Goal: Download file/media

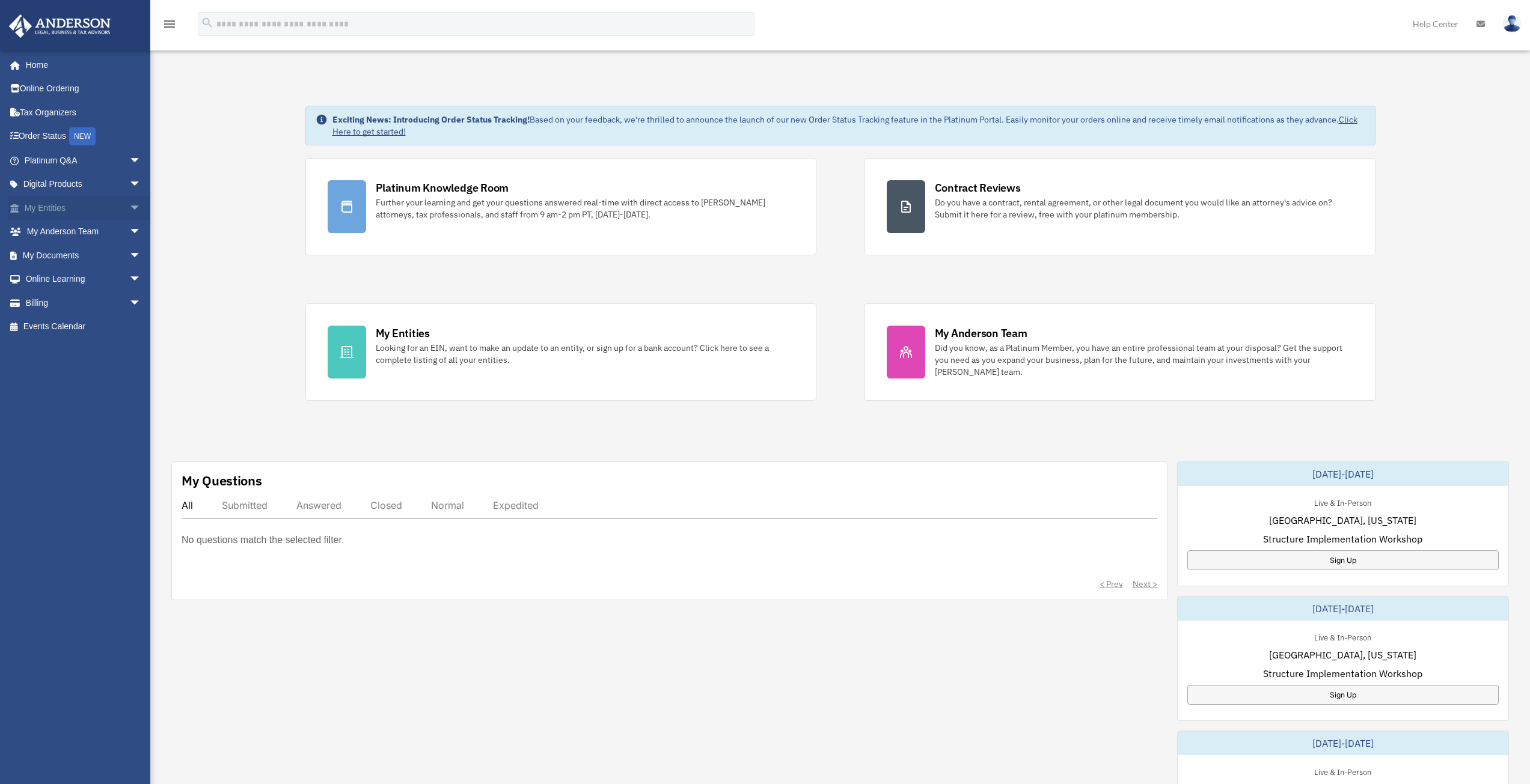
click at [129, 210] on span "arrow_drop_down" at bounding box center [141, 208] width 24 height 25
click at [129, 396] on span "arrow_drop_down" at bounding box center [141, 398] width 24 height 25
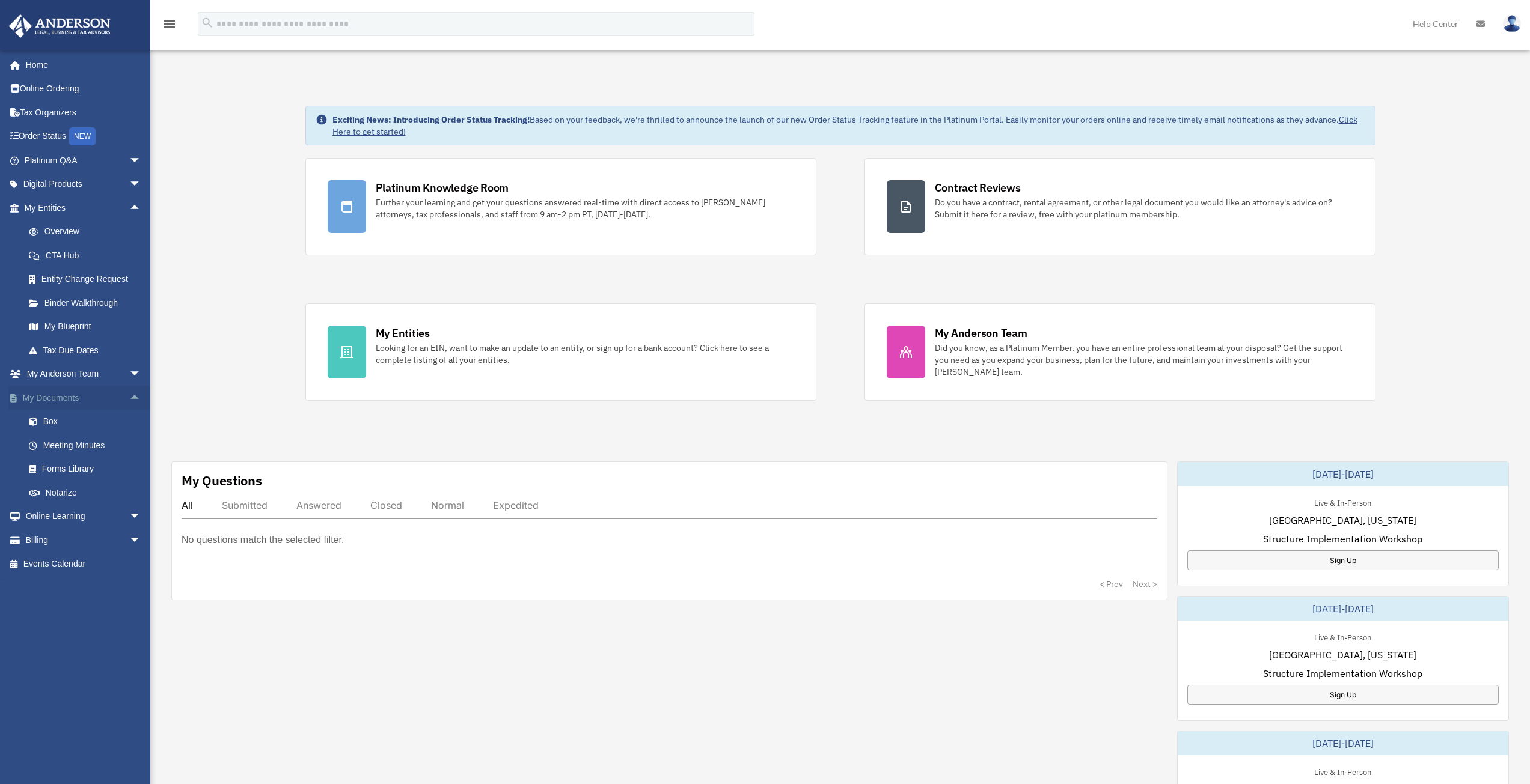
click at [130, 397] on span "arrow_drop_up" at bounding box center [141, 398] width 24 height 25
click at [76, 230] on link "Overview" at bounding box center [88, 232] width 143 height 24
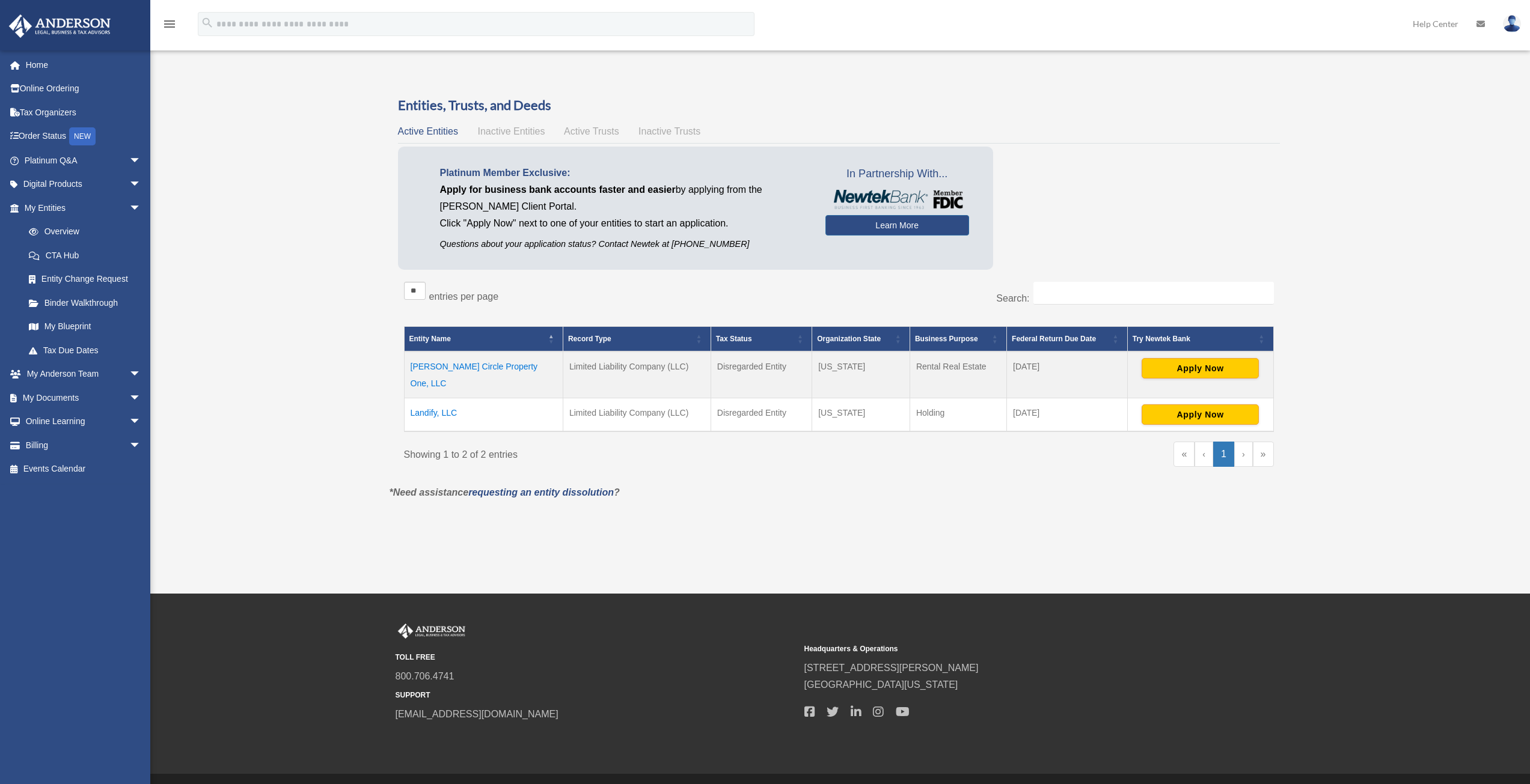
click at [534, 368] on td "[PERSON_NAME] Circle Property One, LLC" at bounding box center [483, 375] width 159 height 47
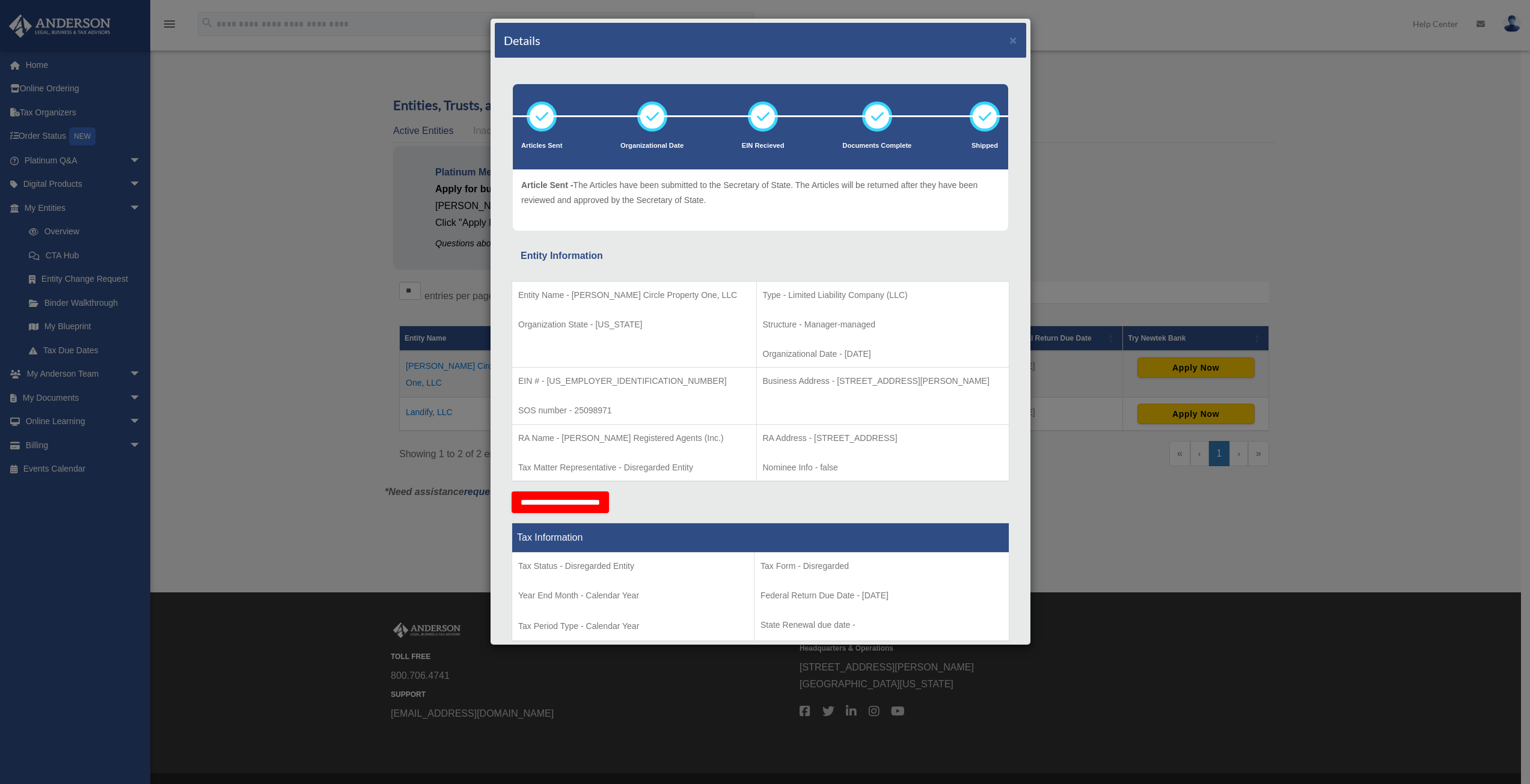
click at [1165, 256] on div "Details × Articles Sent Organizational Date" at bounding box center [765, 392] width 1530 height 784
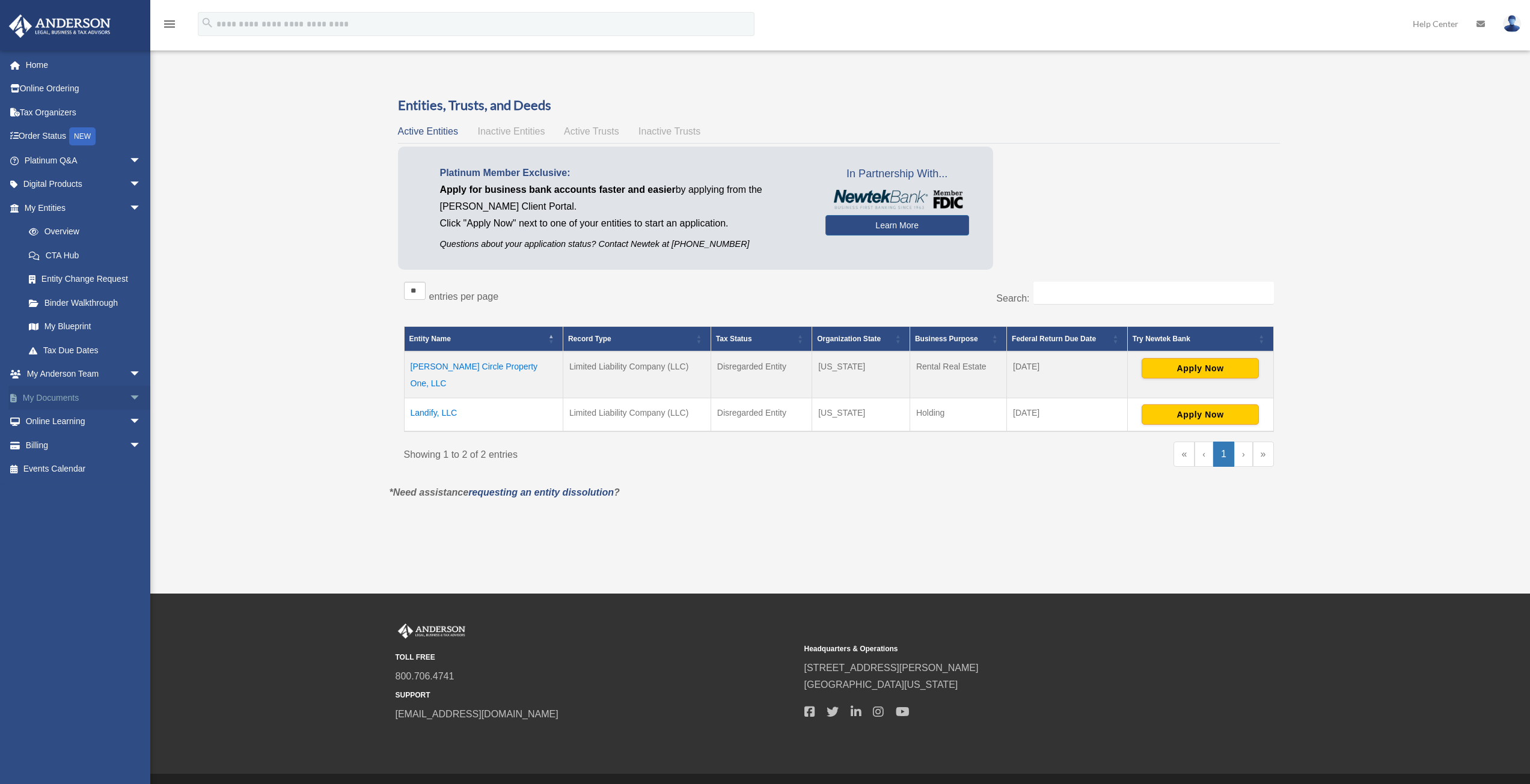
click at [129, 395] on span "arrow_drop_down" at bounding box center [141, 398] width 24 height 25
click at [94, 469] on link "Forms Library" at bounding box center [88, 469] width 143 height 24
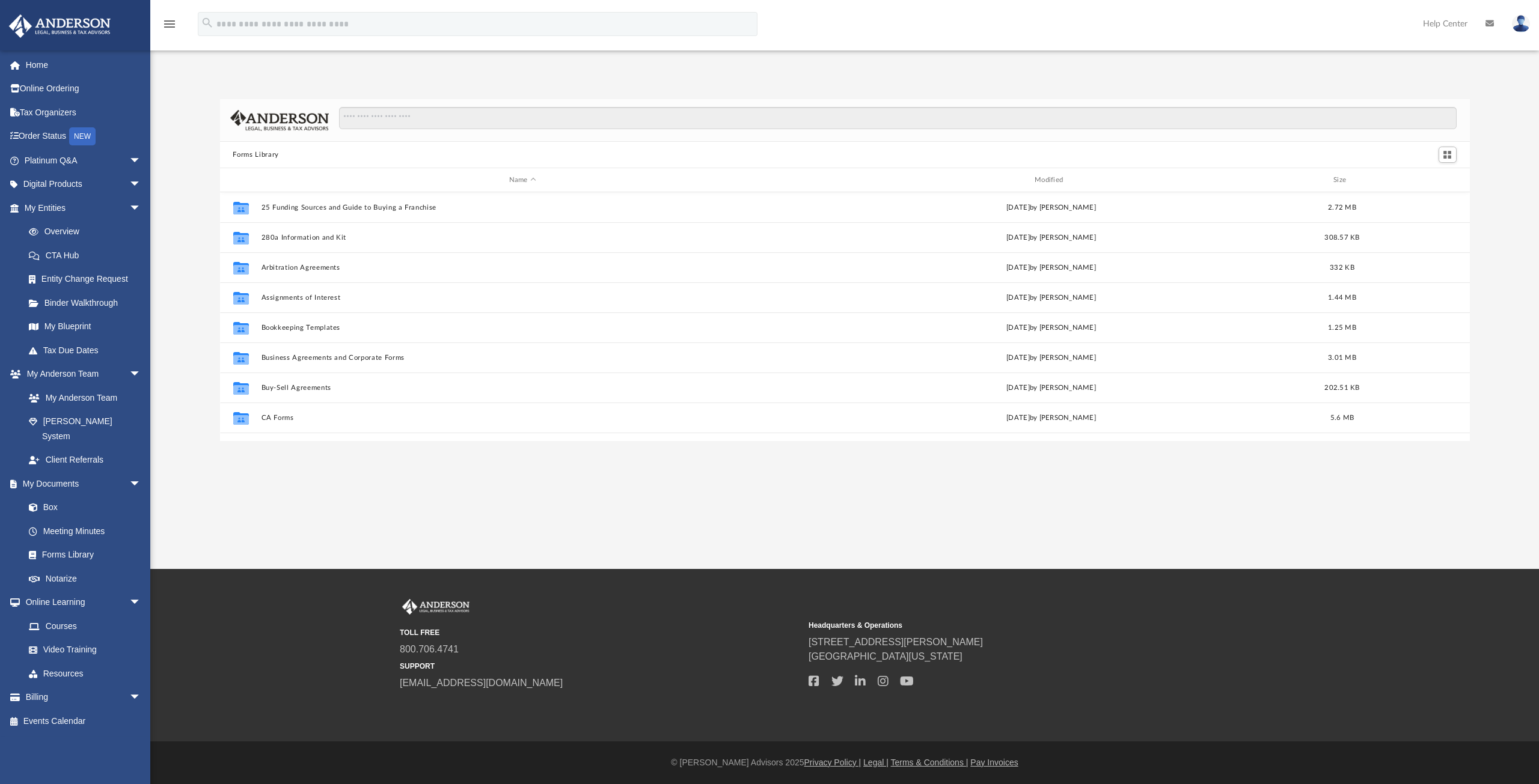
scroll to position [264, 1241]
click at [129, 183] on span "arrow_drop_down" at bounding box center [141, 185] width 24 height 25
click at [129, 183] on span "arrow_drop_up" at bounding box center [141, 185] width 24 height 25
click at [129, 205] on span "arrow_drop_down" at bounding box center [141, 208] width 24 height 25
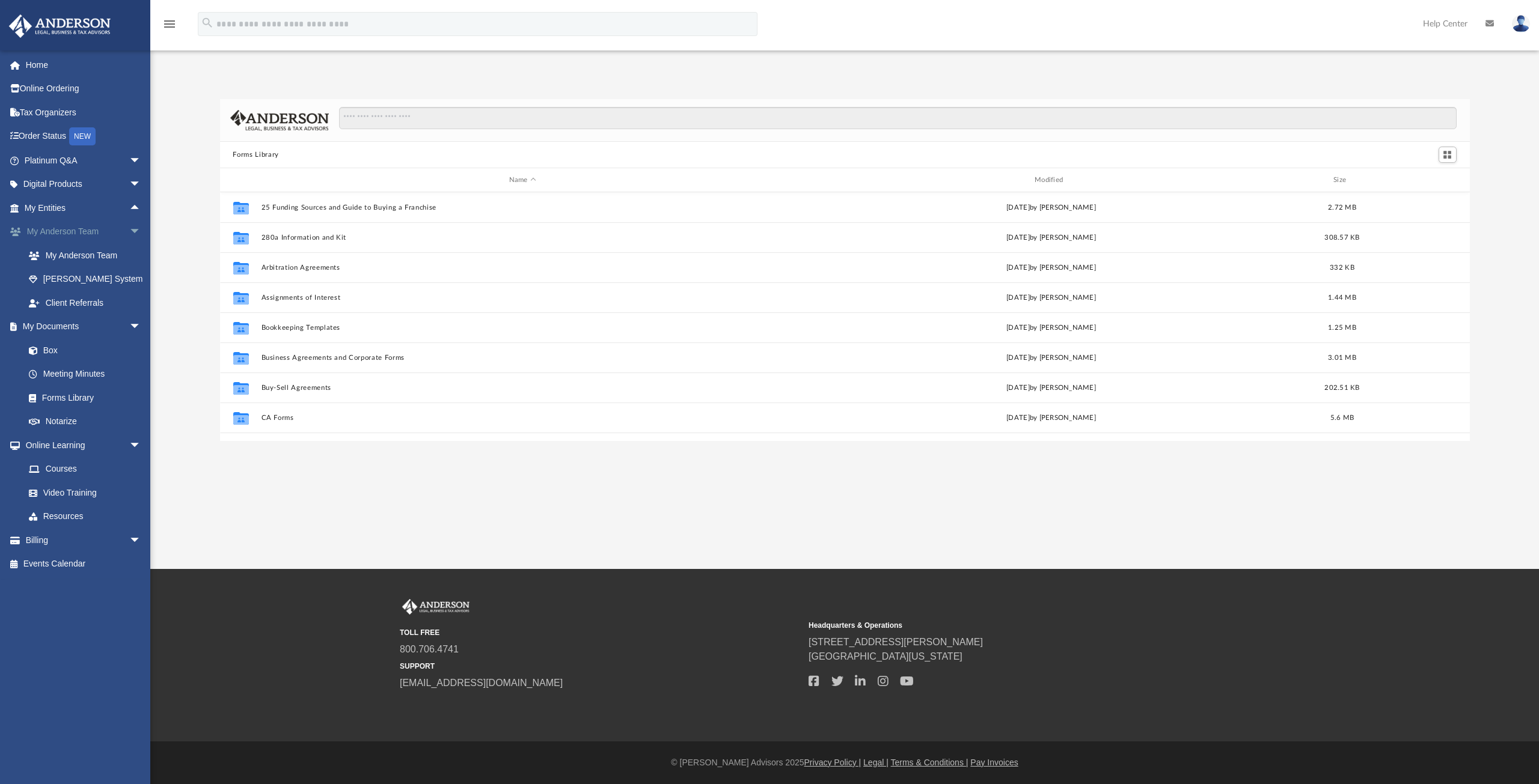
click at [129, 230] on span "arrow_drop_down" at bounding box center [141, 232] width 24 height 25
click at [129, 253] on span "arrow_drop_down" at bounding box center [141, 256] width 24 height 25
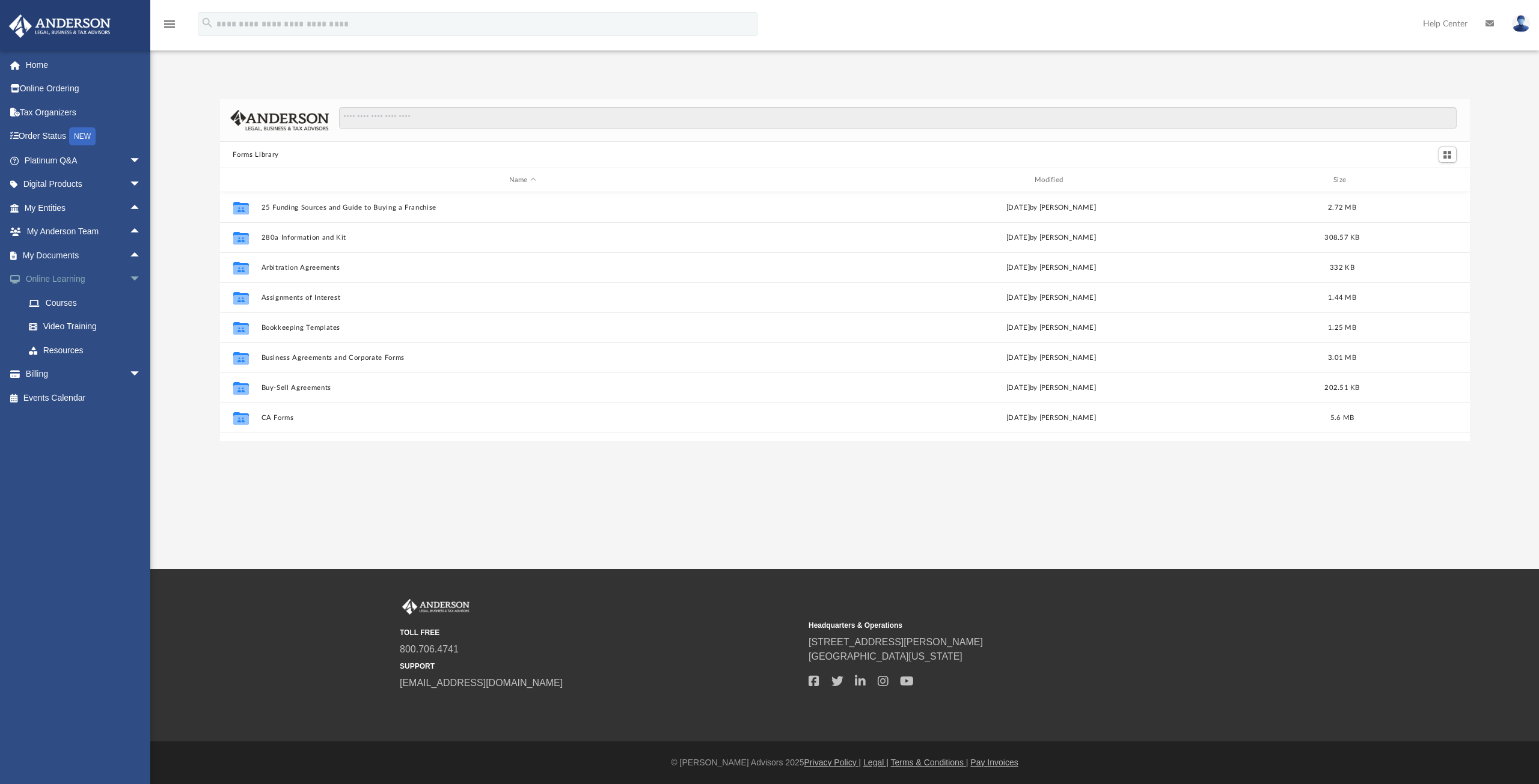
click at [129, 273] on span "arrow_drop_down" at bounding box center [141, 280] width 24 height 25
click at [113, 252] on link "My Documents arrow_drop_up" at bounding box center [84, 255] width 151 height 24
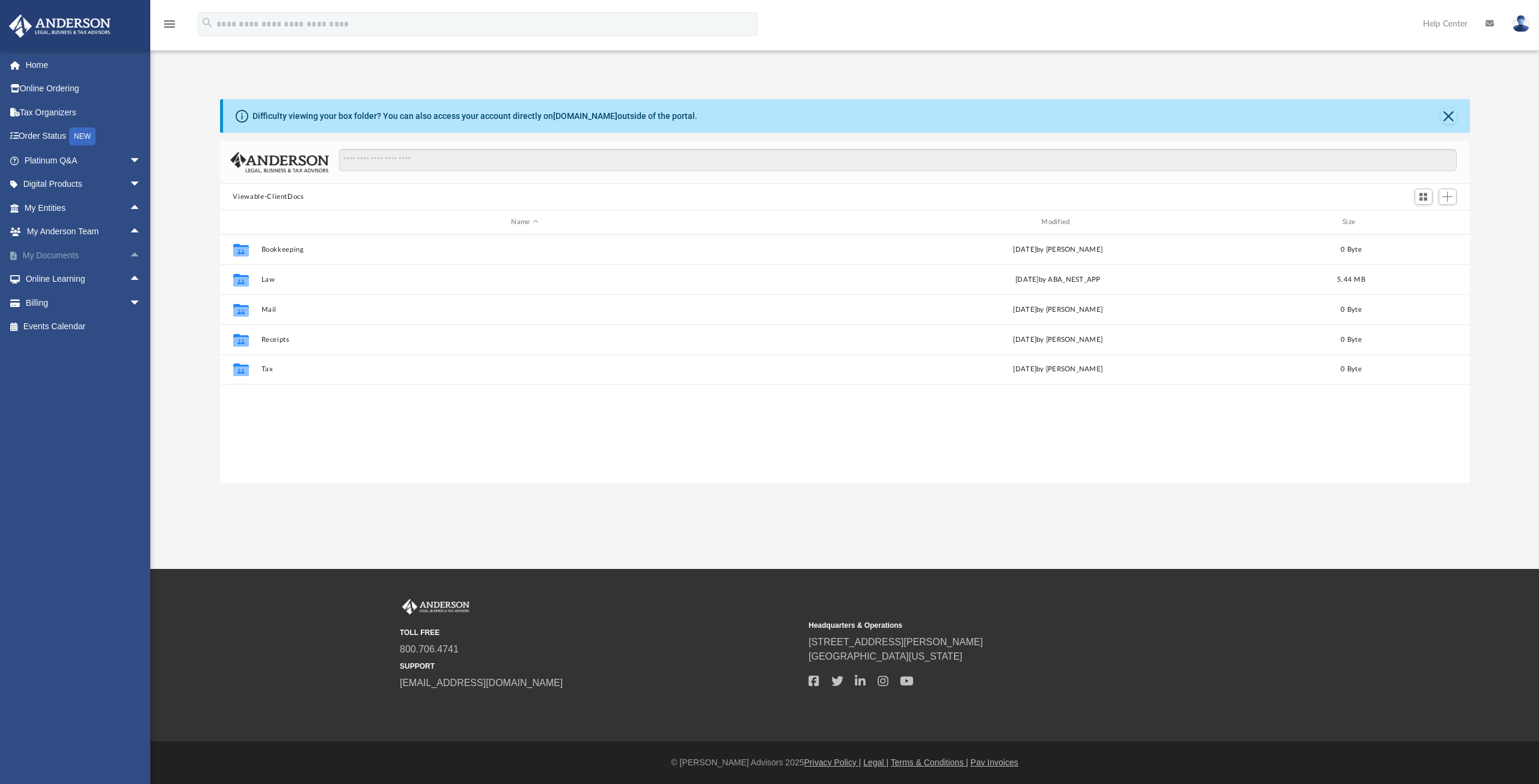
scroll to position [264, 1241]
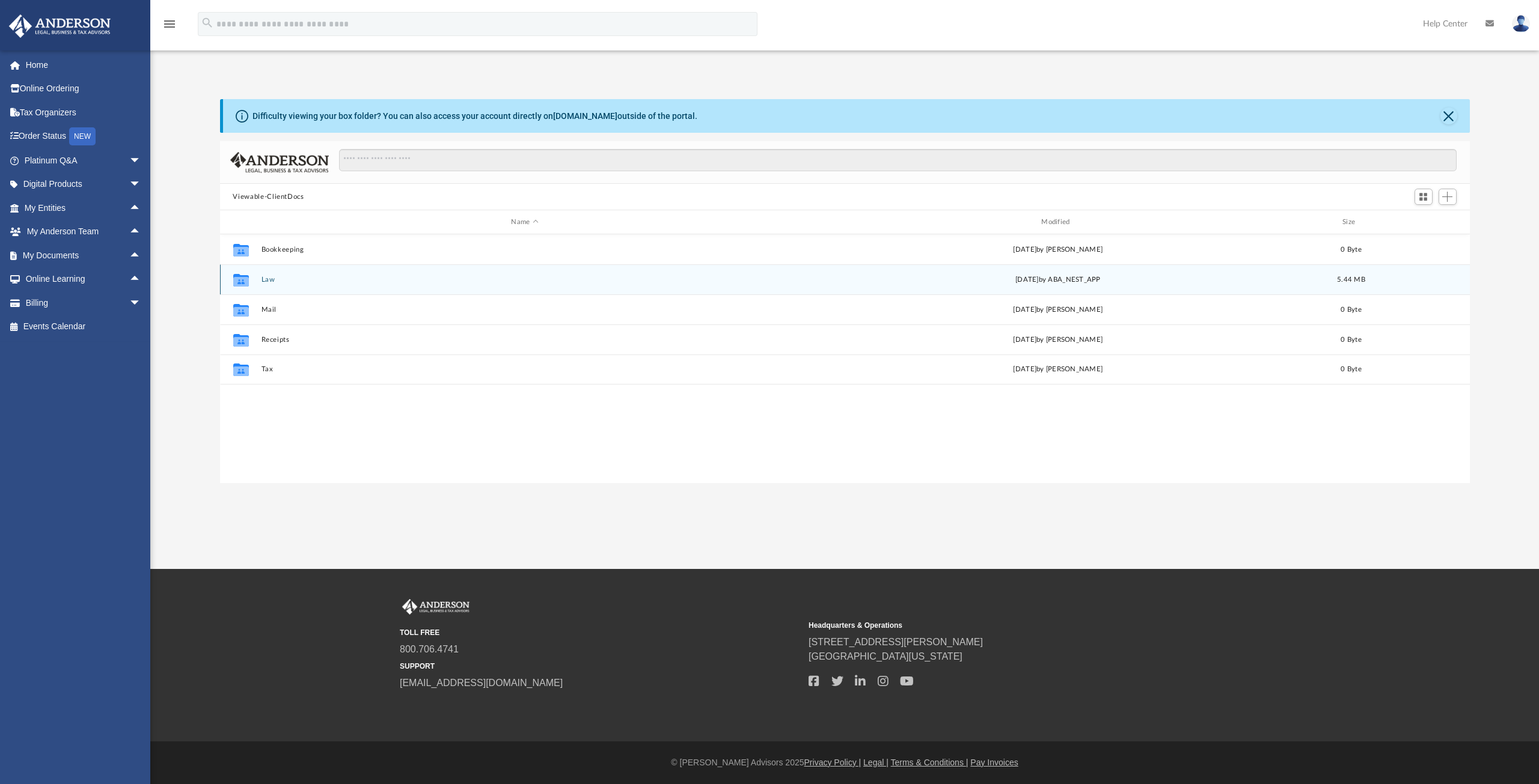
click at [332, 289] on div "Collaborated Folder Law [DATE] by ABA_NEST_APP 5.44 MB" at bounding box center [845, 279] width 1250 height 30
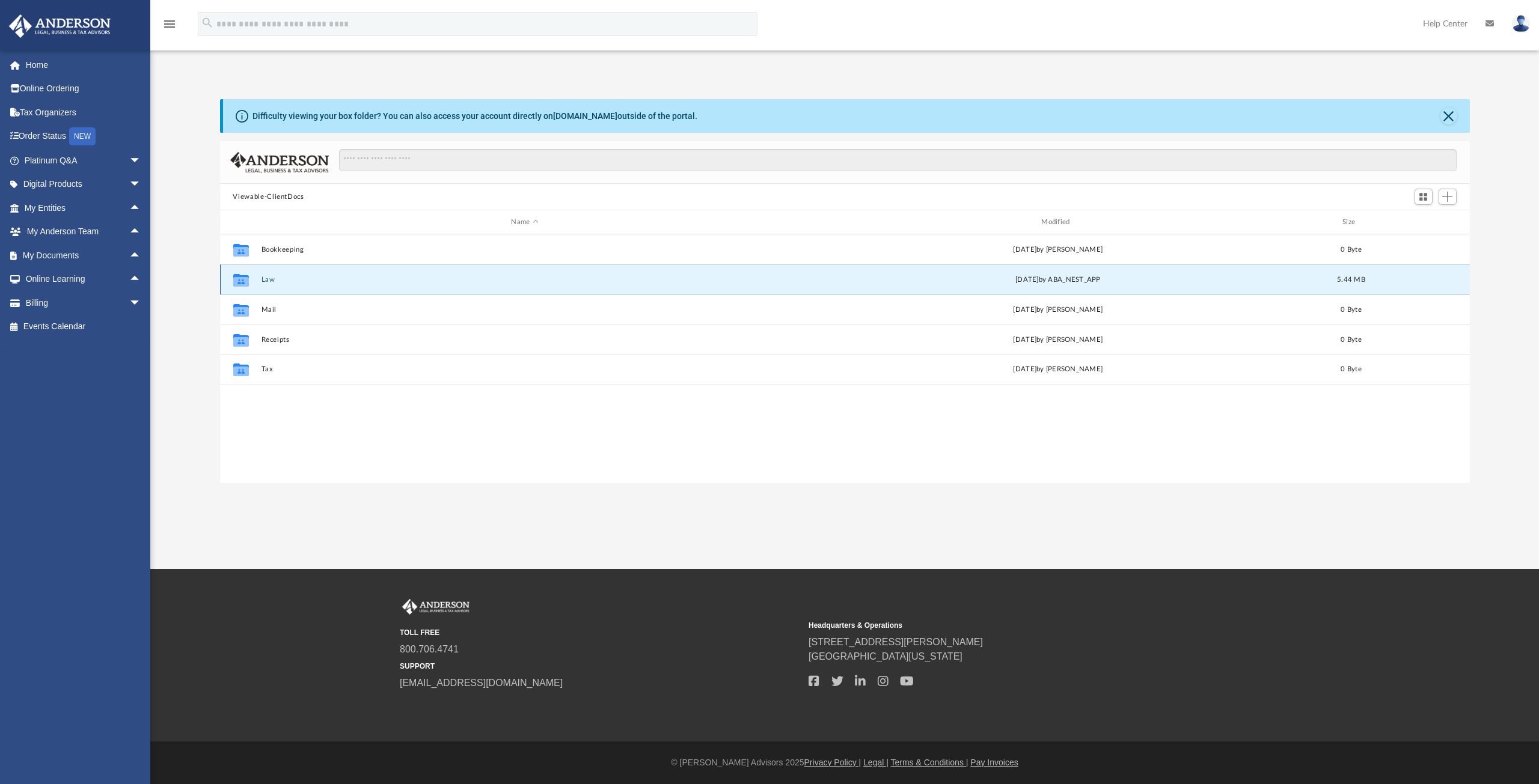
click at [332, 289] on div "Collaborated Folder Law [DATE] by ABA_NEST_APP 5.44 MB" at bounding box center [845, 279] width 1250 height 30
click at [327, 277] on button "Law" at bounding box center [525, 280] width 528 height 8
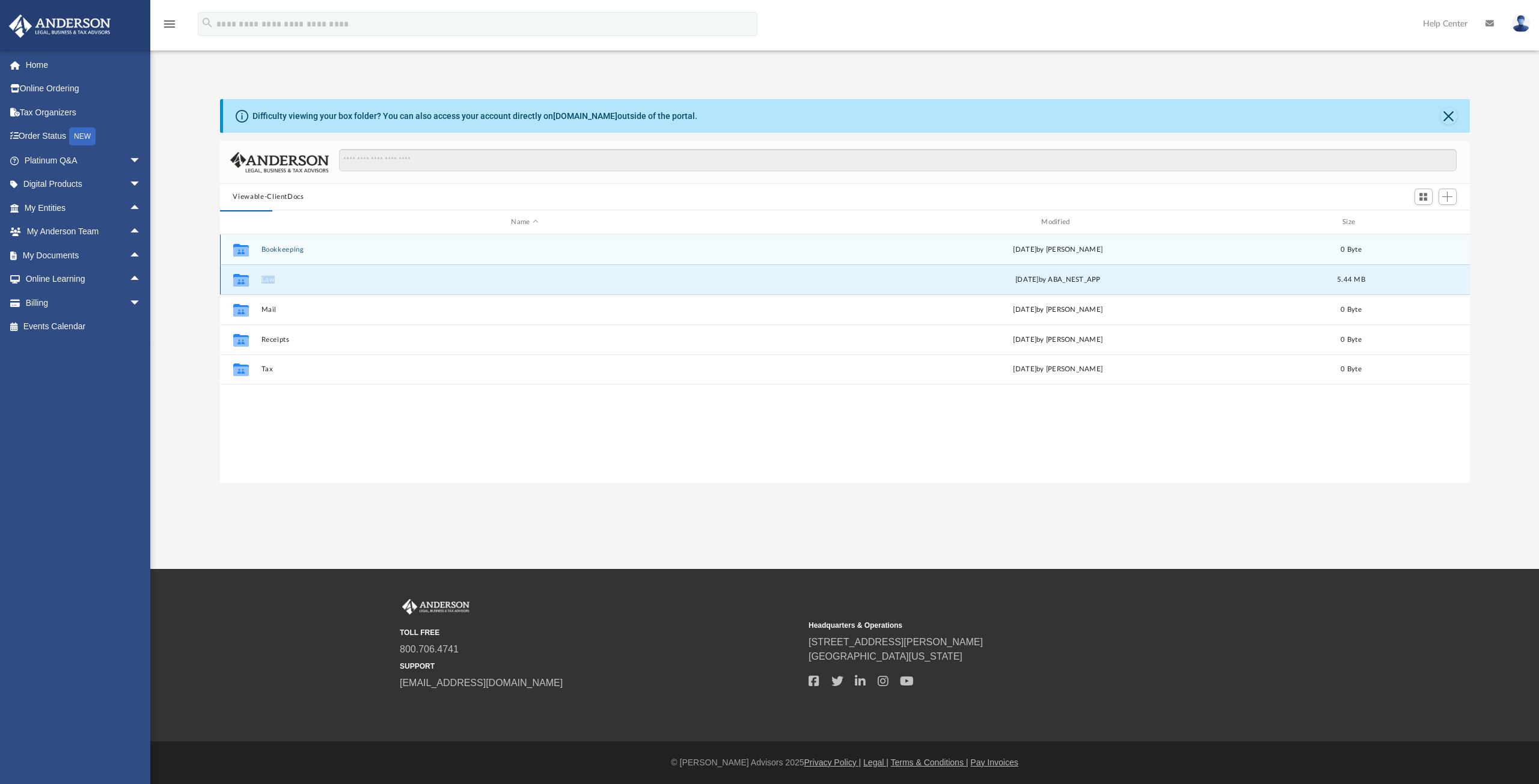
click at [320, 280] on button "Law" at bounding box center [525, 280] width 528 height 8
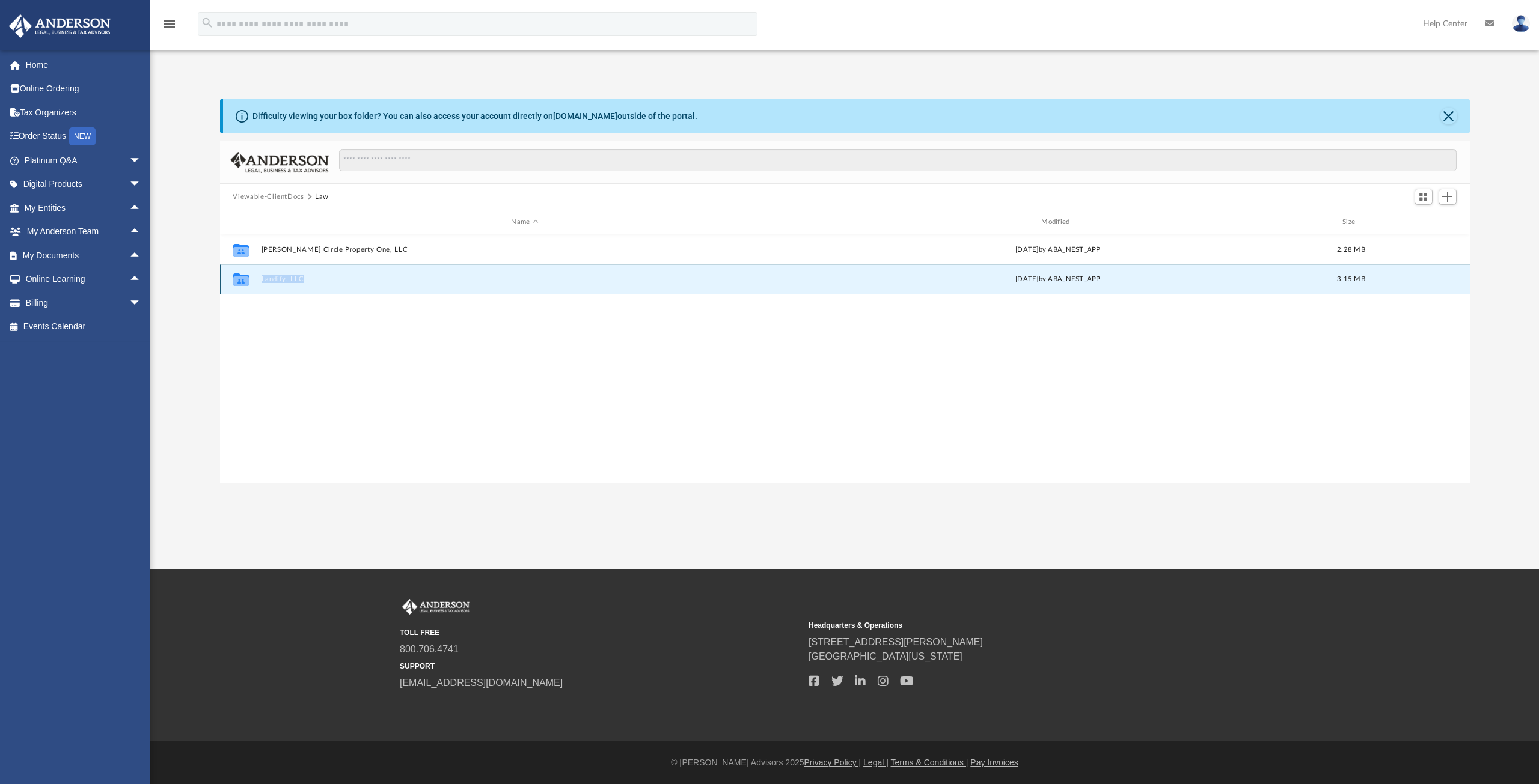
click at [320, 280] on button "Landify, LLC" at bounding box center [525, 279] width 528 height 8
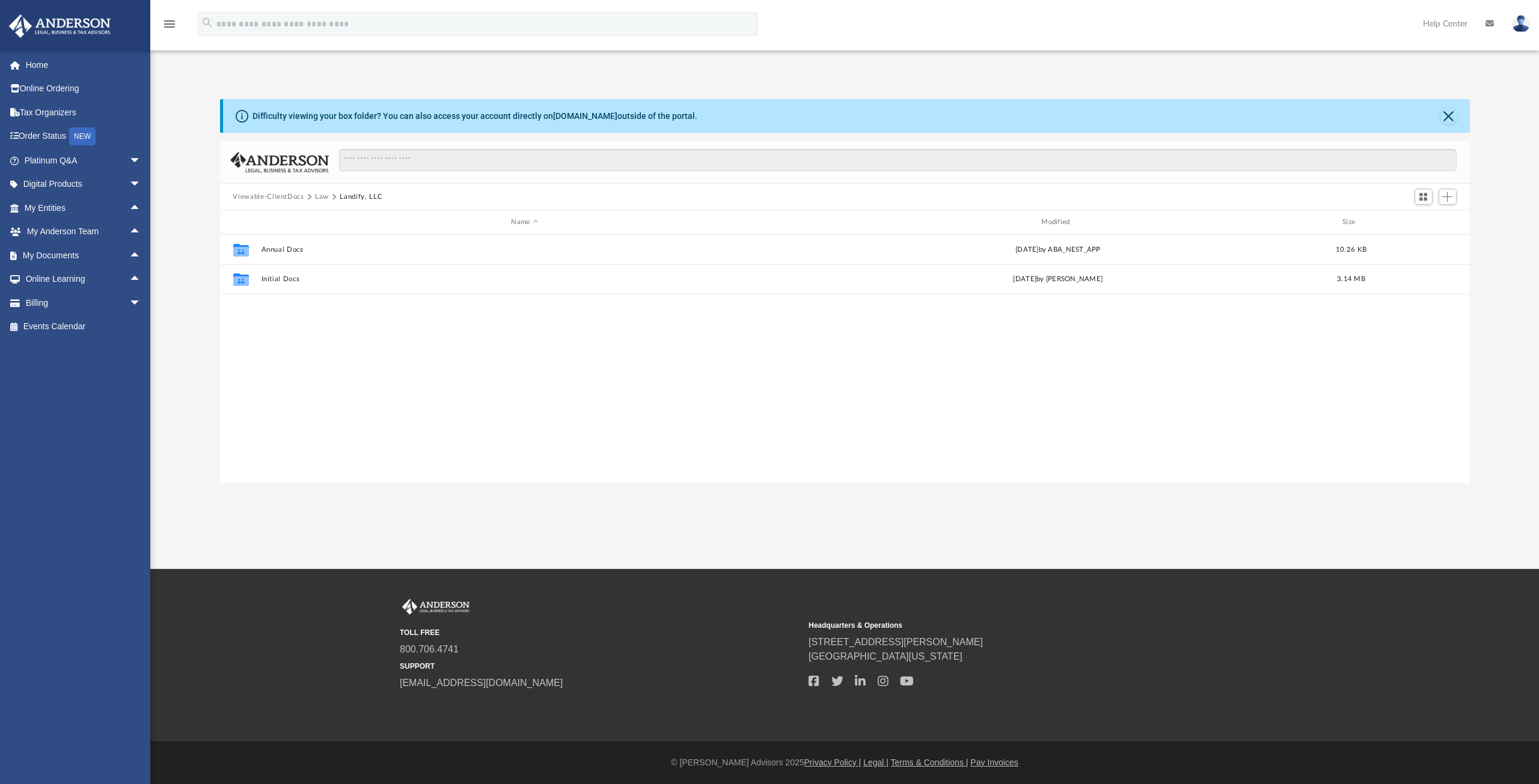
click at [591, 462] on div "Collaborated Folder Annual Docs [DATE] by ABA_NEST_APP 10.26 KB Collaborated Fo…" at bounding box center [845, 359] width 1250 height 249
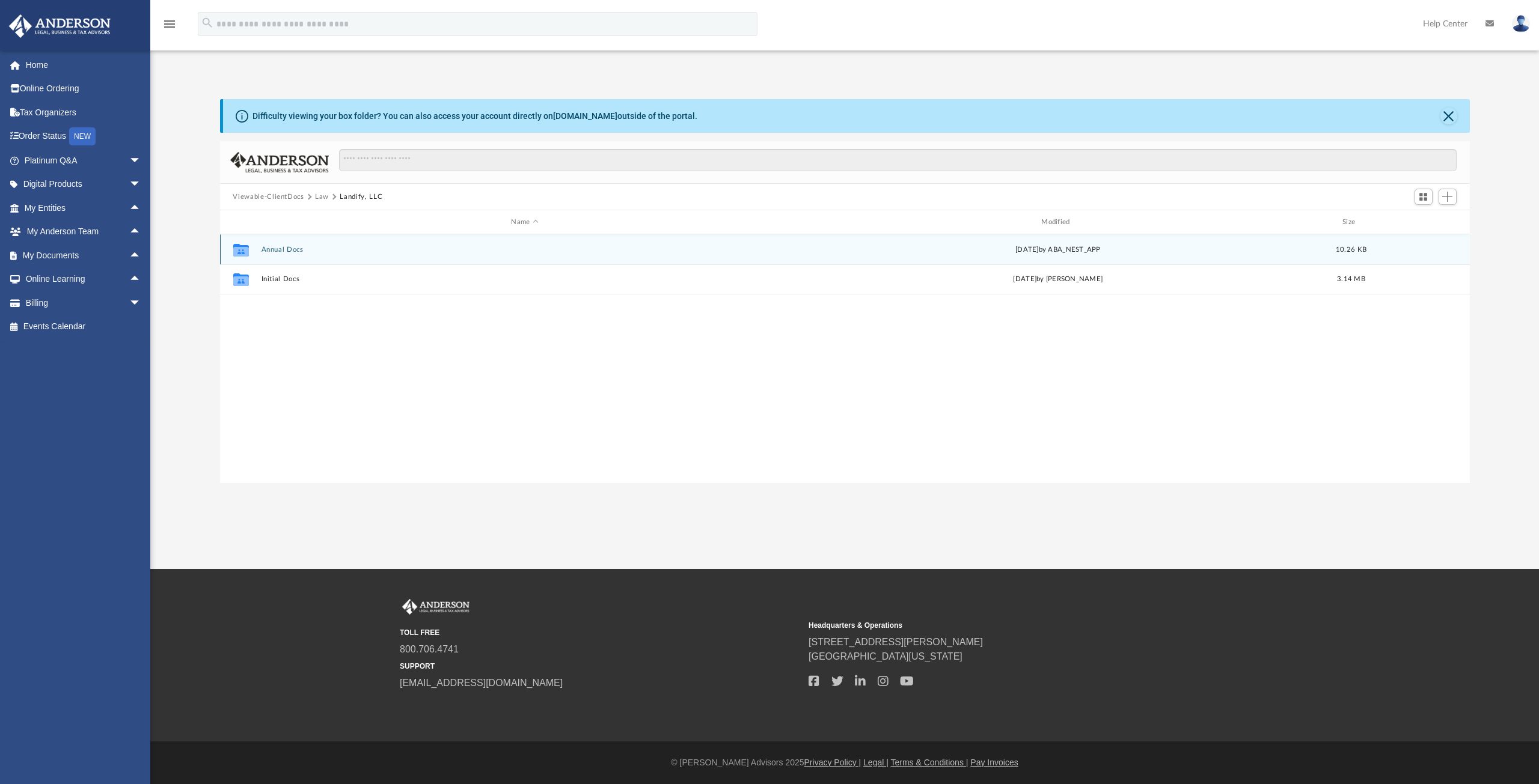
click at [585, 250] on button "Annual Docs" at bounding box center [525, 249] width 528 height 8
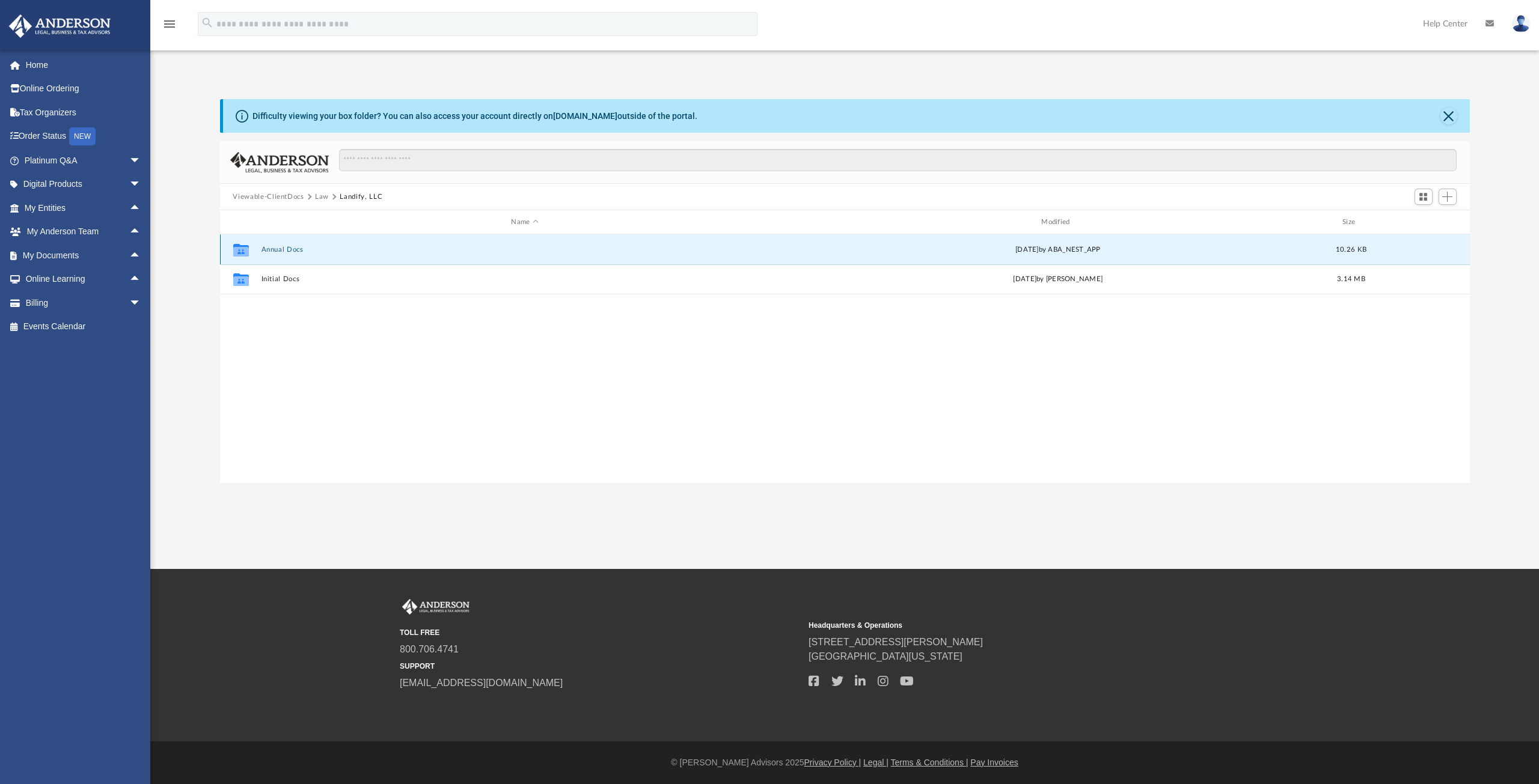
click at [585, 250] on button "Annual Docs" at bounding box center [525, 249] width 528 height 8
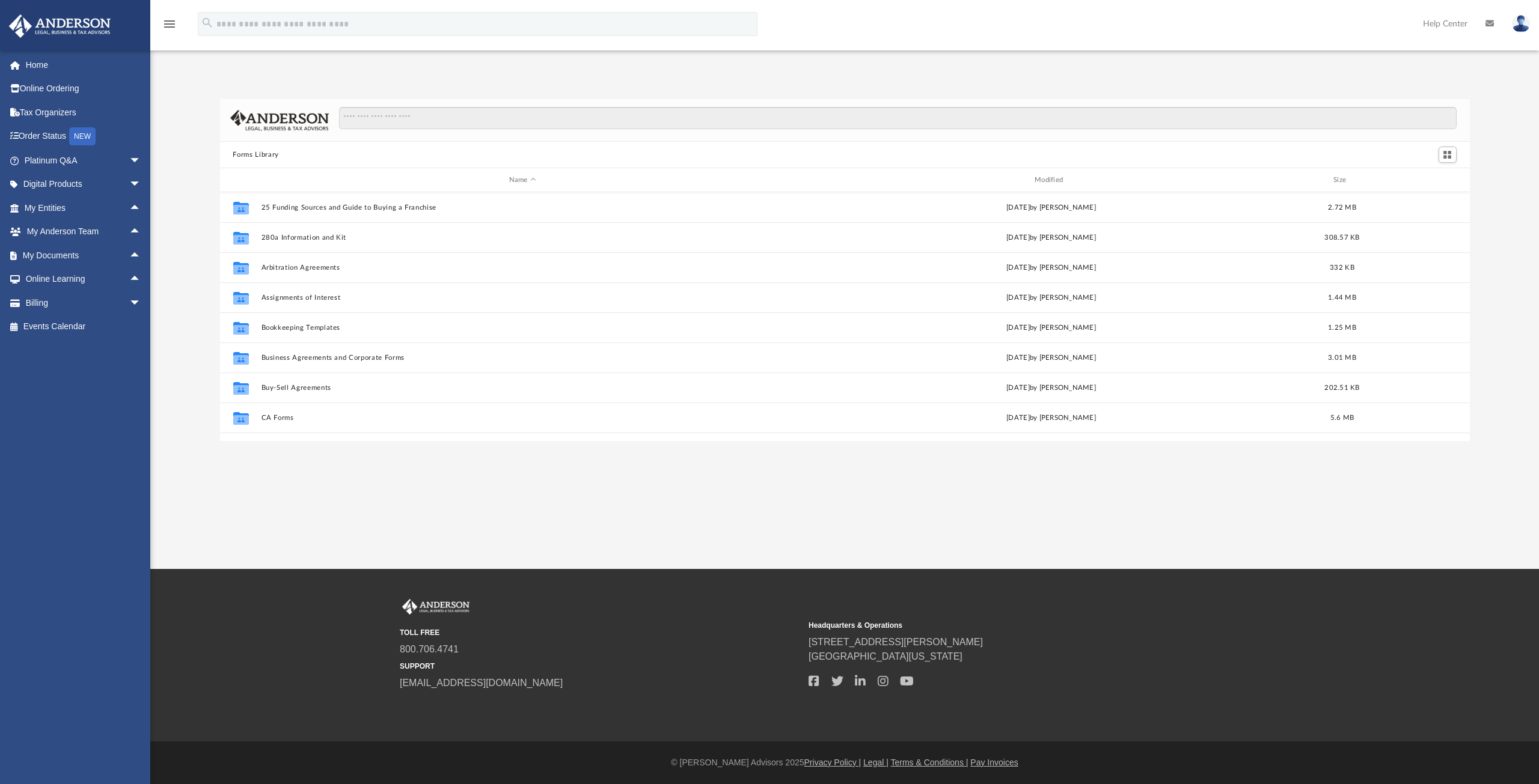
scroll to position [264, 1241]
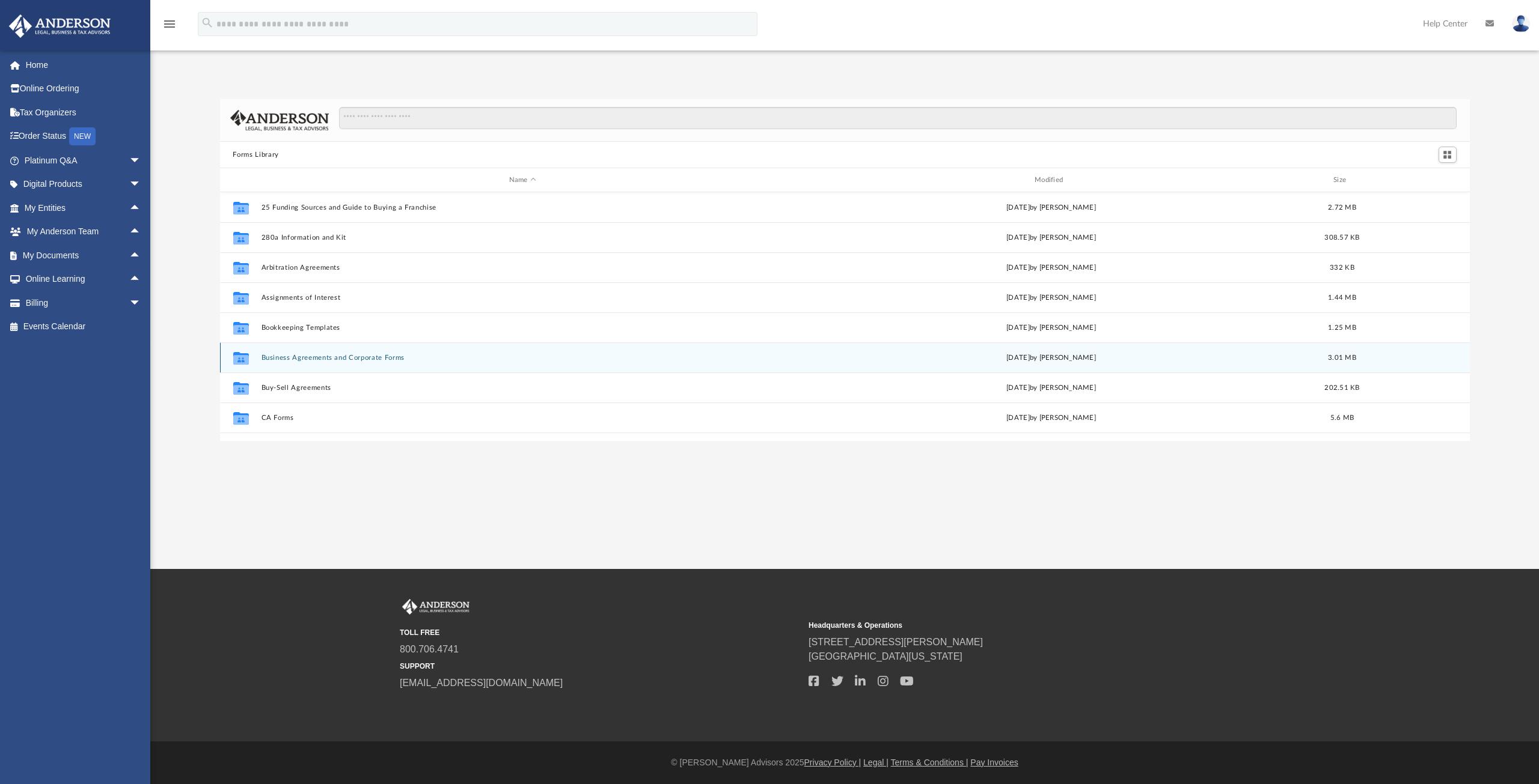
click at [395, 361] on button "Business Agreements and Corporate Forms" at bounding box center [522, 357] width 523 height 8
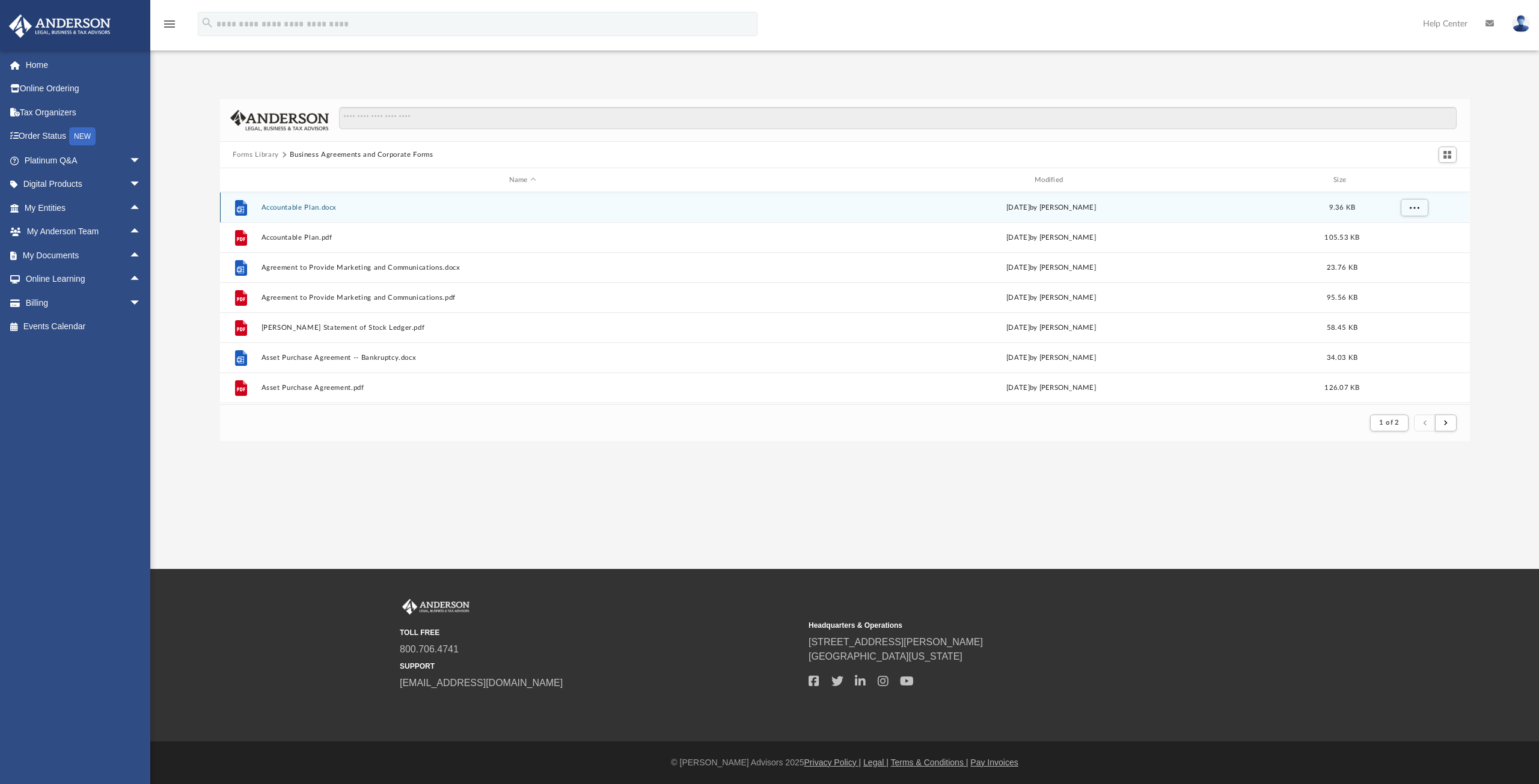
scroll to position [227, 1241]
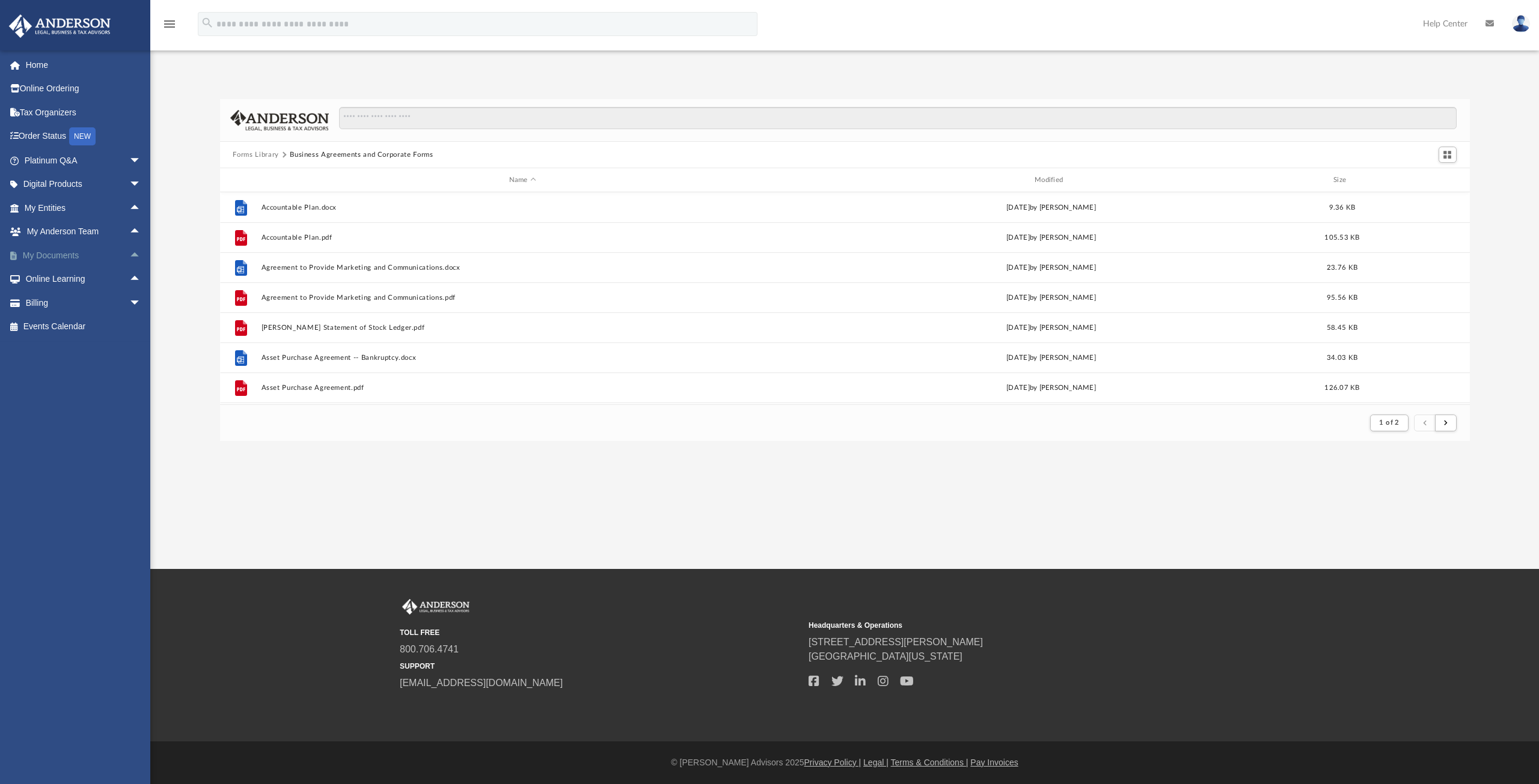
click at [90, 254] on link "My Documents arrow_drop_up" at bounding box center [84, 255] width 151 height 24
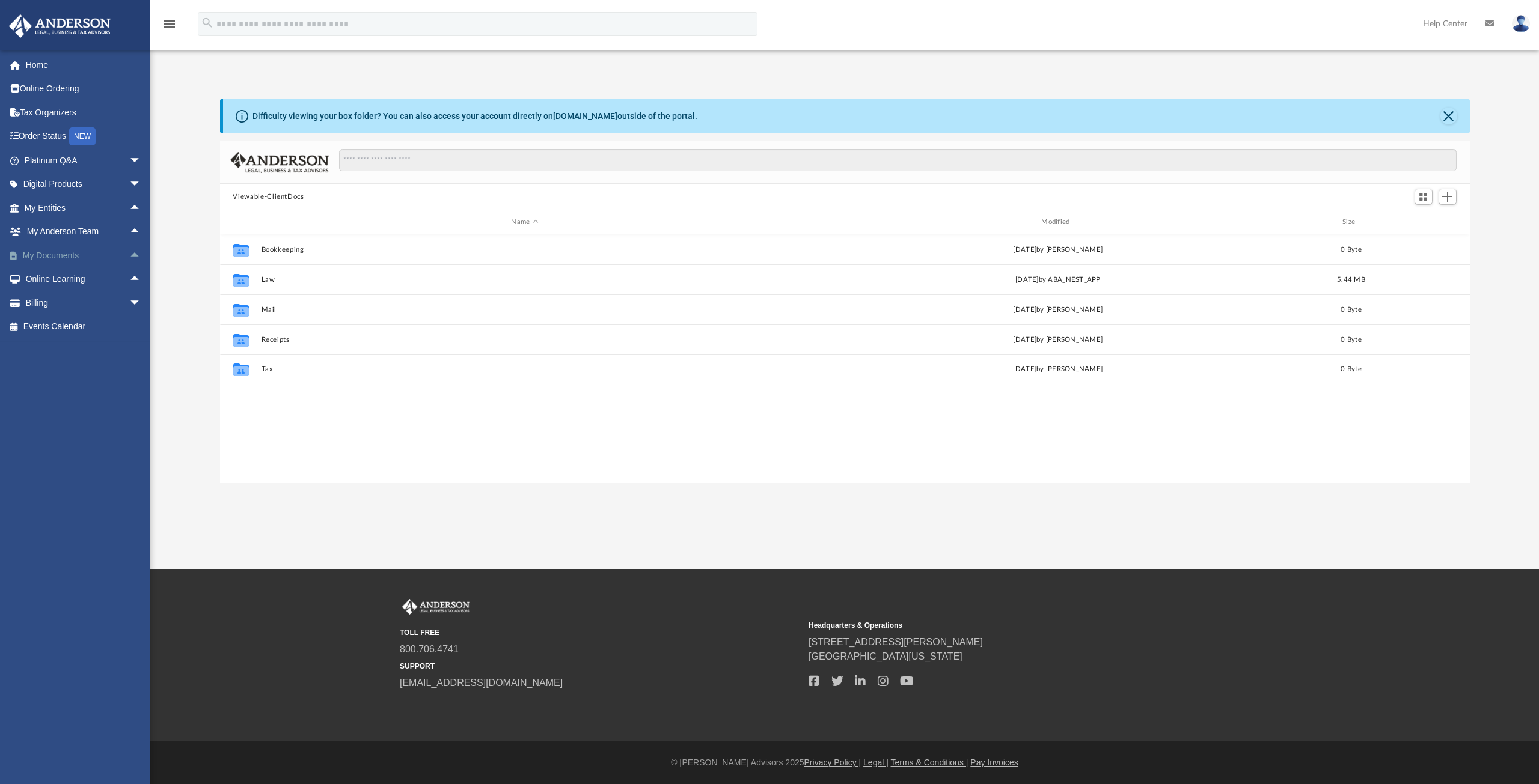
scroll to position [264, 1241]
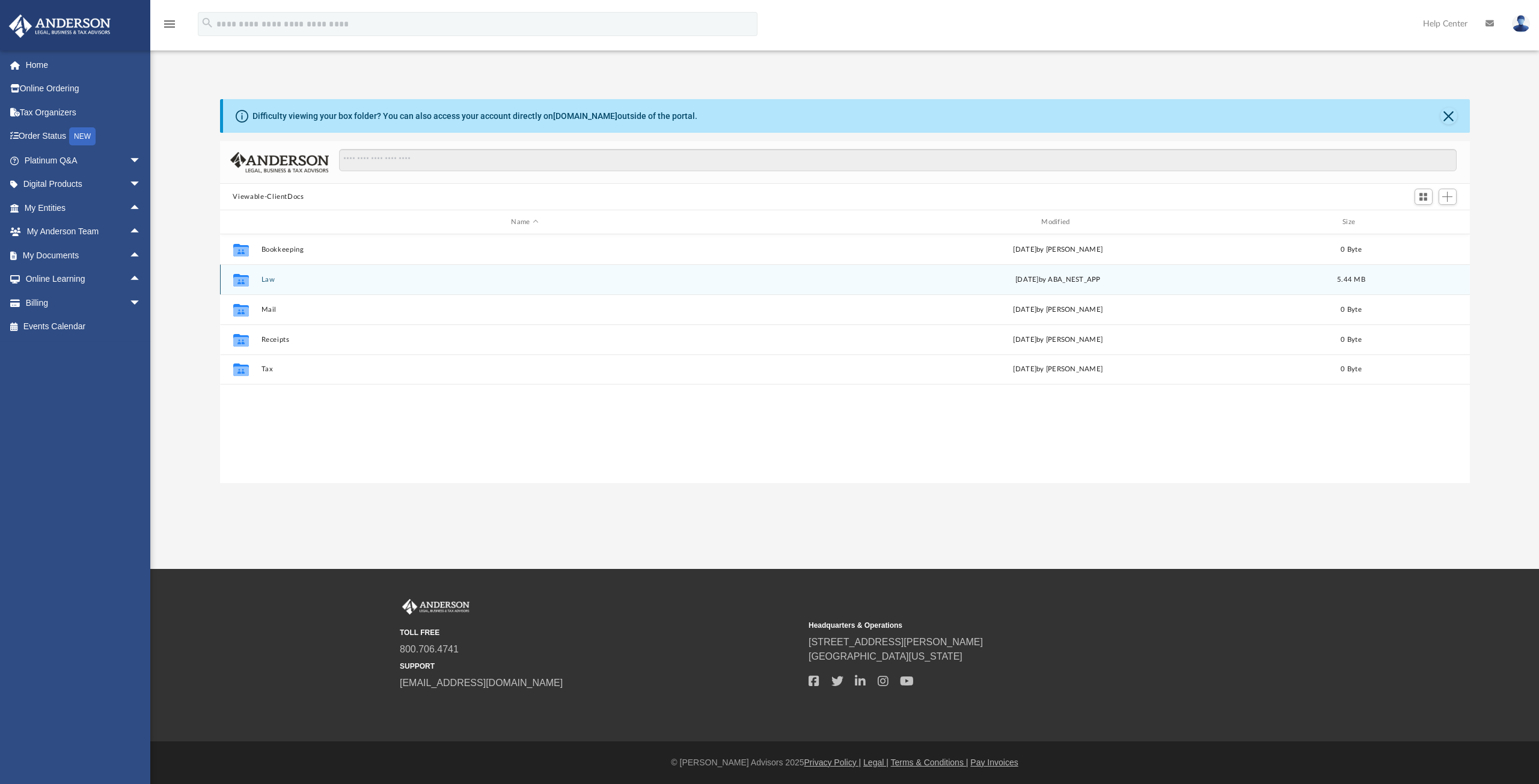
click at [316, 276] on button "Law" at bounding box center [525, 280] width 528 height 8
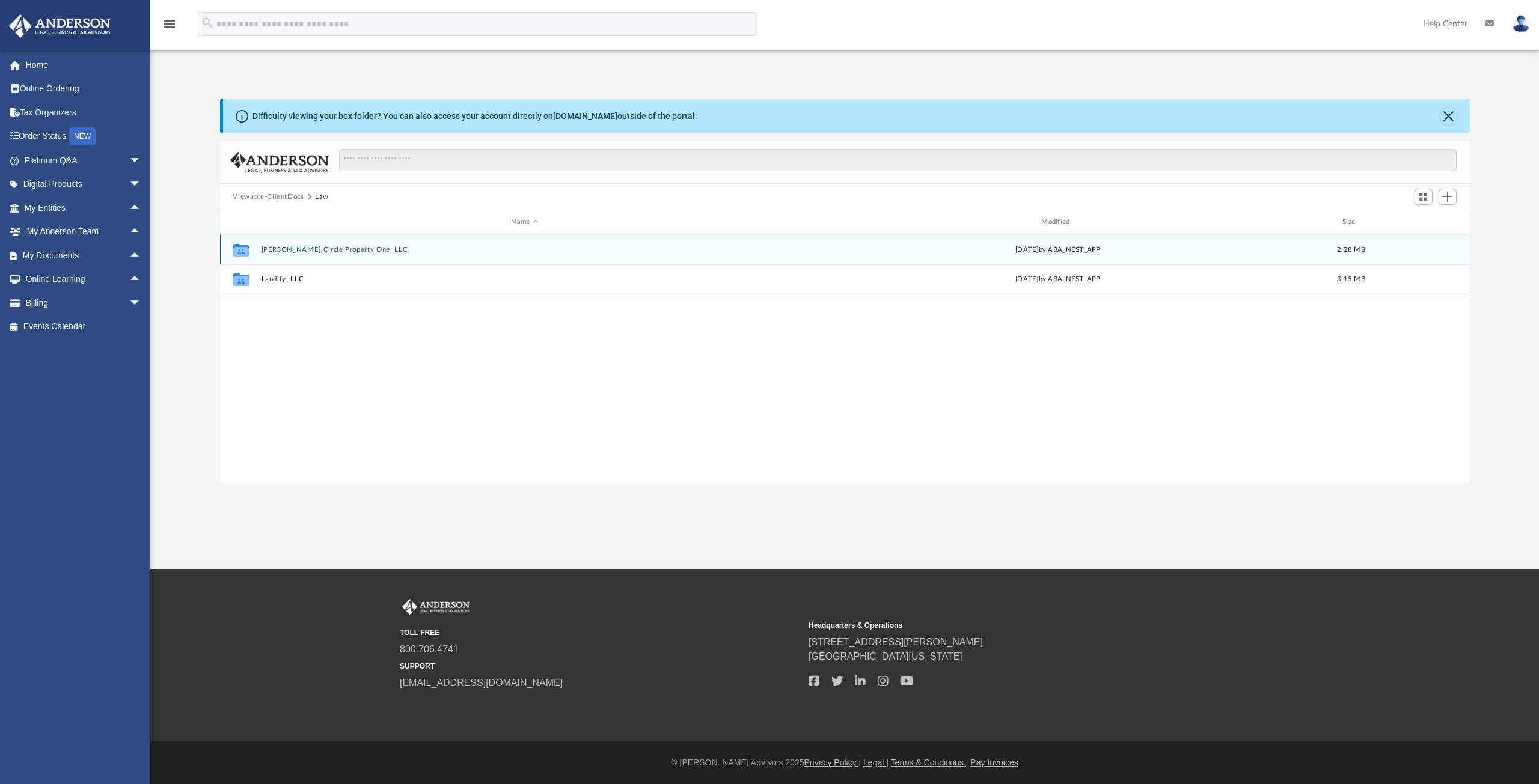
click at [357, 250] on button "[PERSON_NAME] Circle Property One, LLC" at bounding box center [525, 249] width 528 height 8
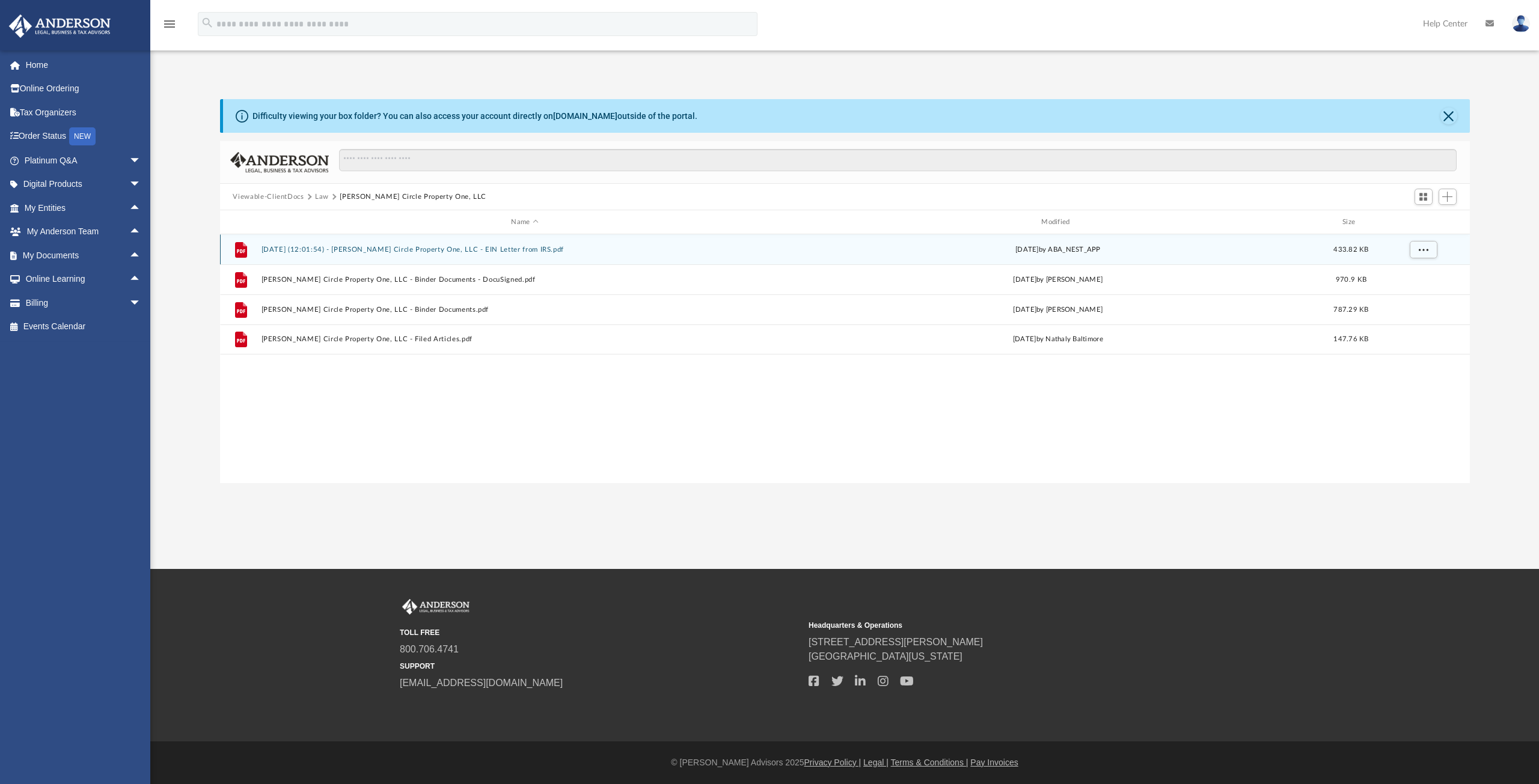
click at [508, 253] on button "[DATE] (12:01:54) - [PERSON_NAME] Circle Property One, LLC - EIN Letter from IR…" at bounding box center [525, 249] width 528 height 8
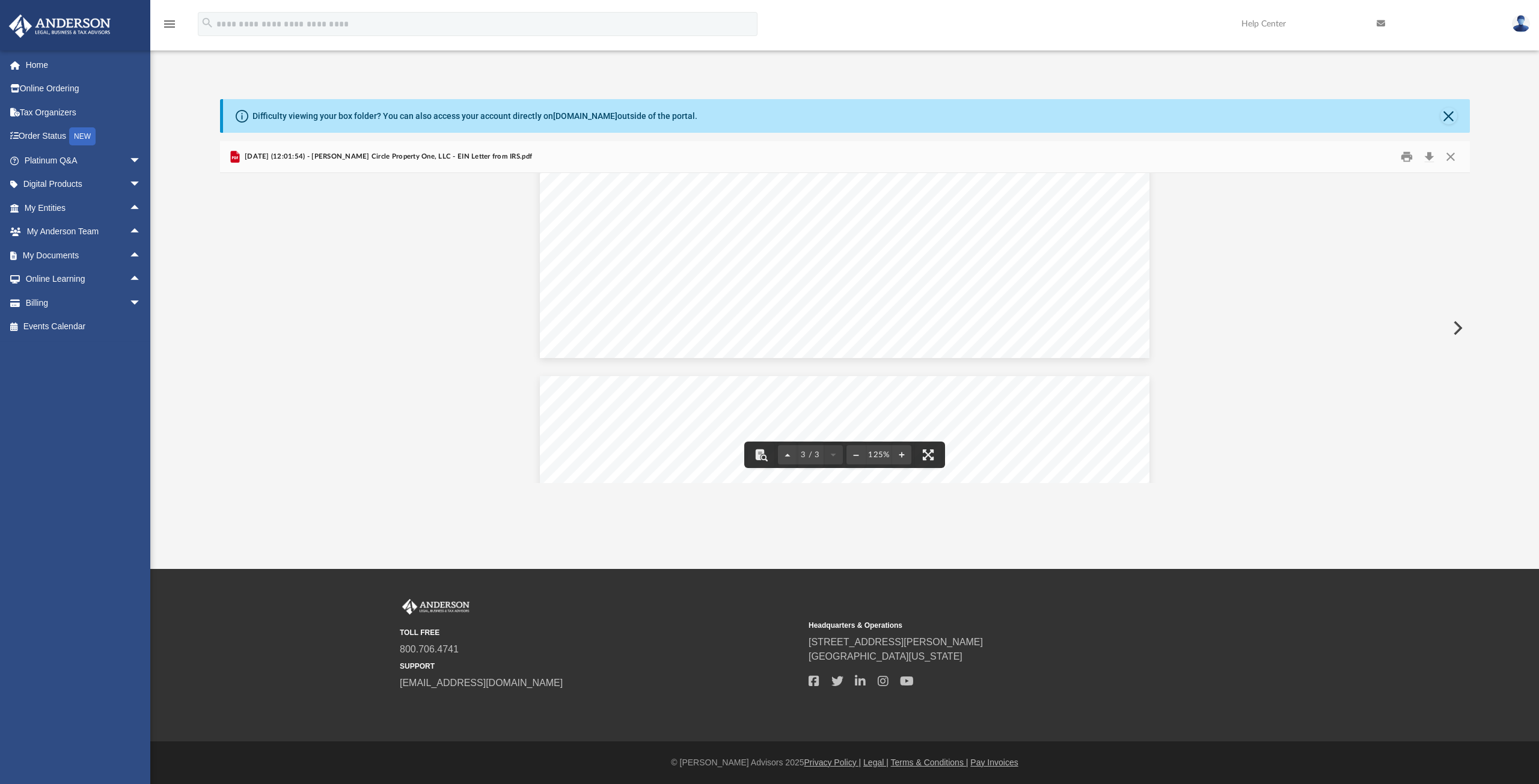
scroll to position [1382, 0]
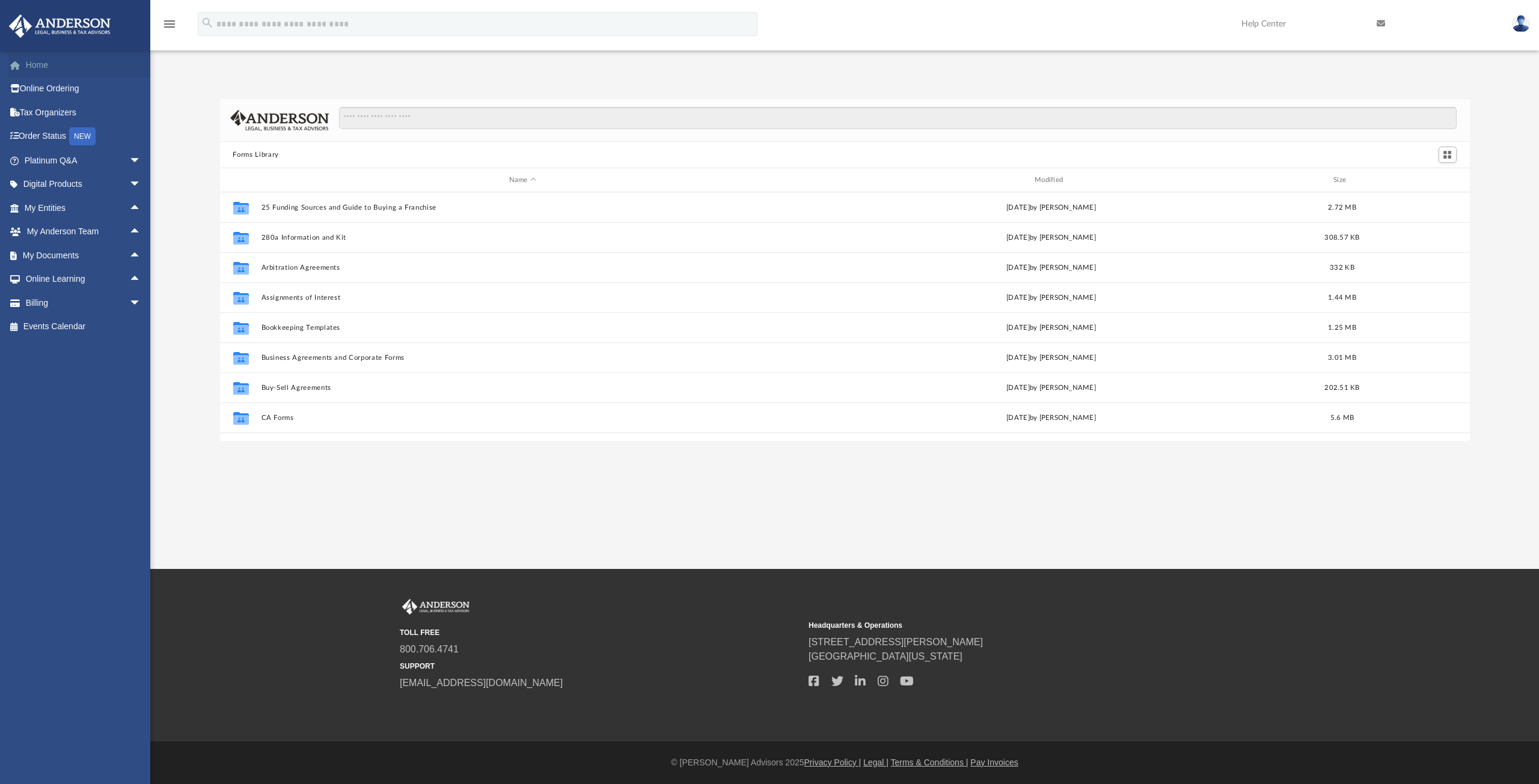
scroll to position [264, 1241]
click at [113, 251] on link "My Documents arrow_drop_up" at bounding box center [84, 255] width 151 height 24
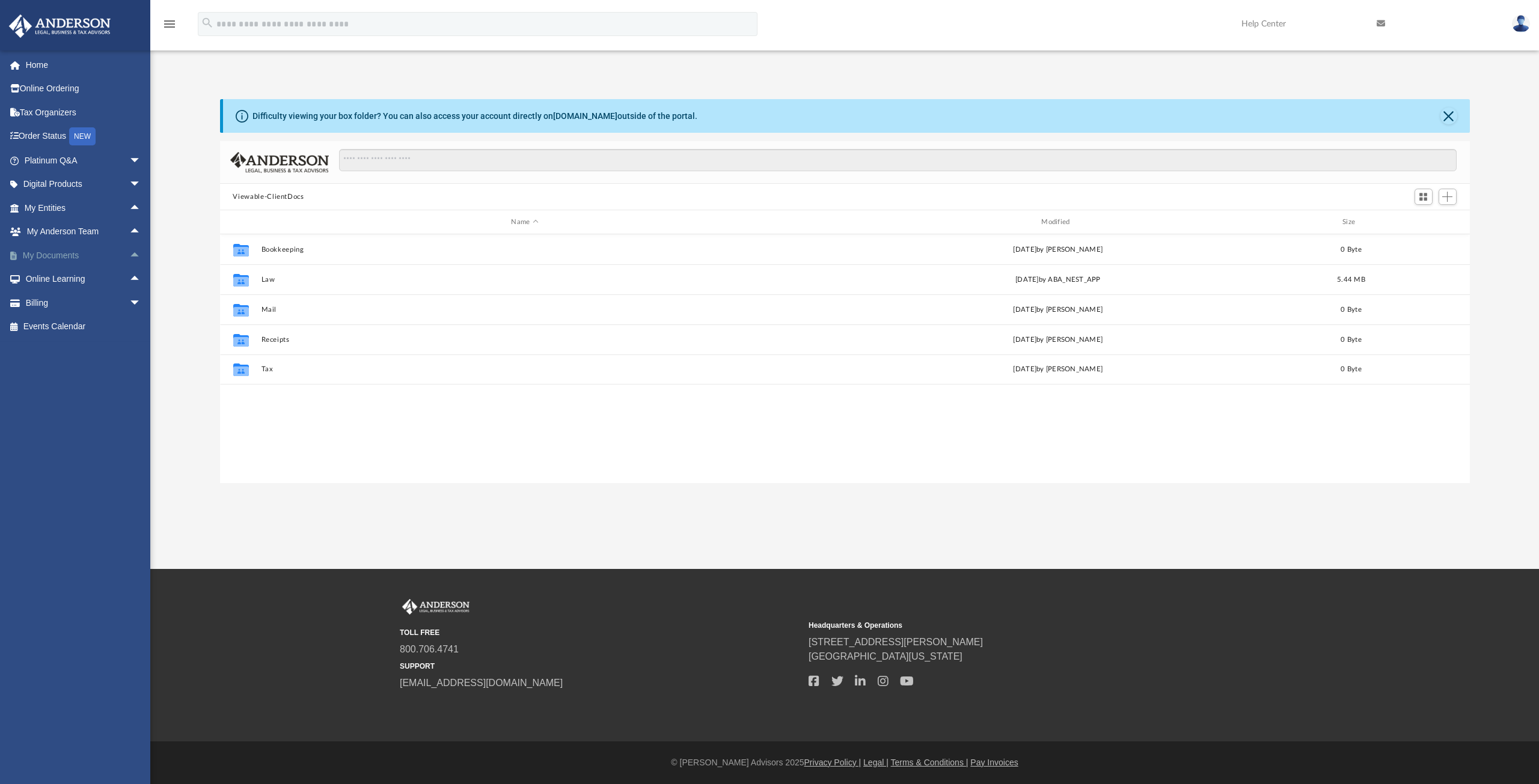
scroll to position [264, 1241]
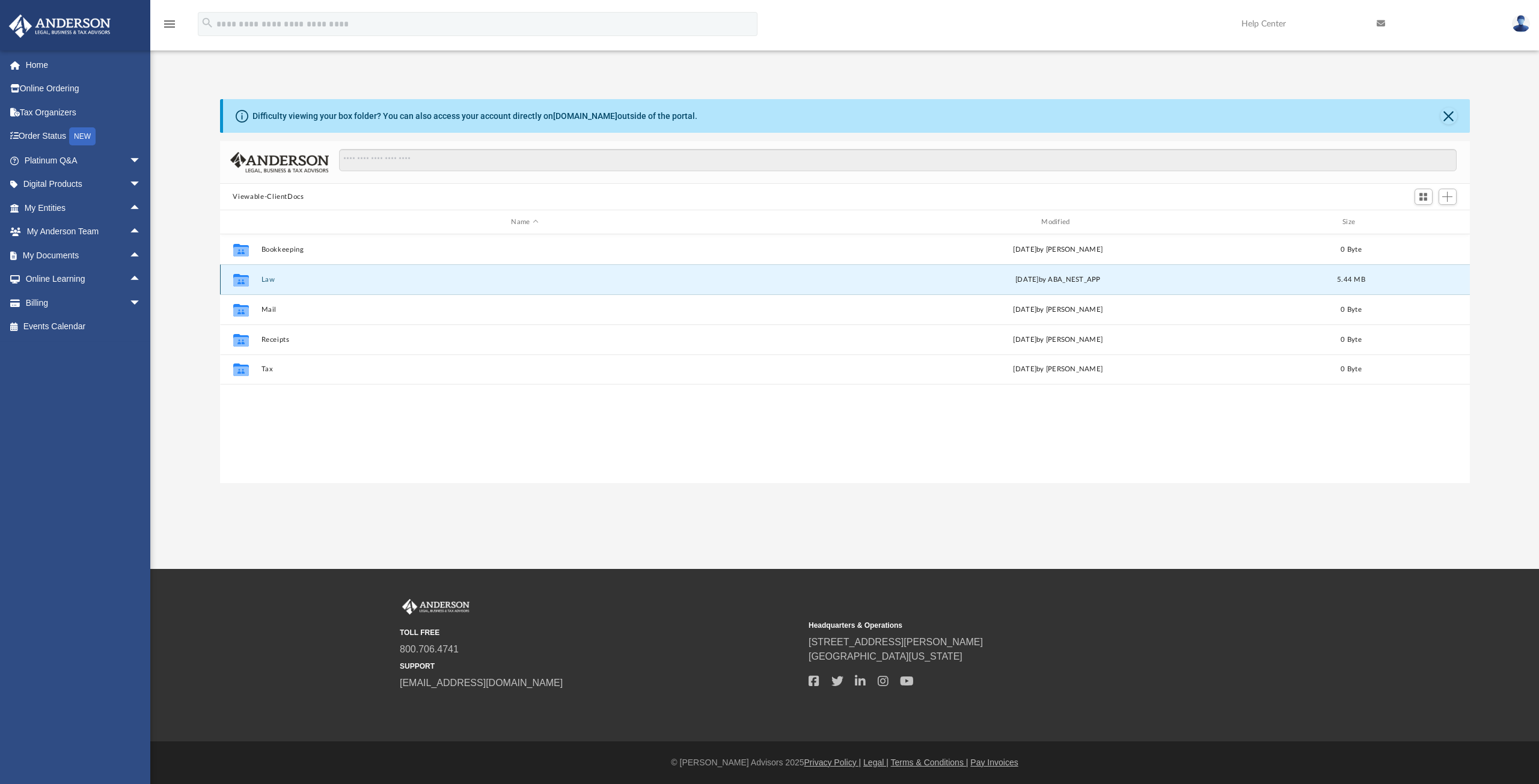
click at [354, 279] on button "Law" at bounding box center [525, 280] width 528 height 8
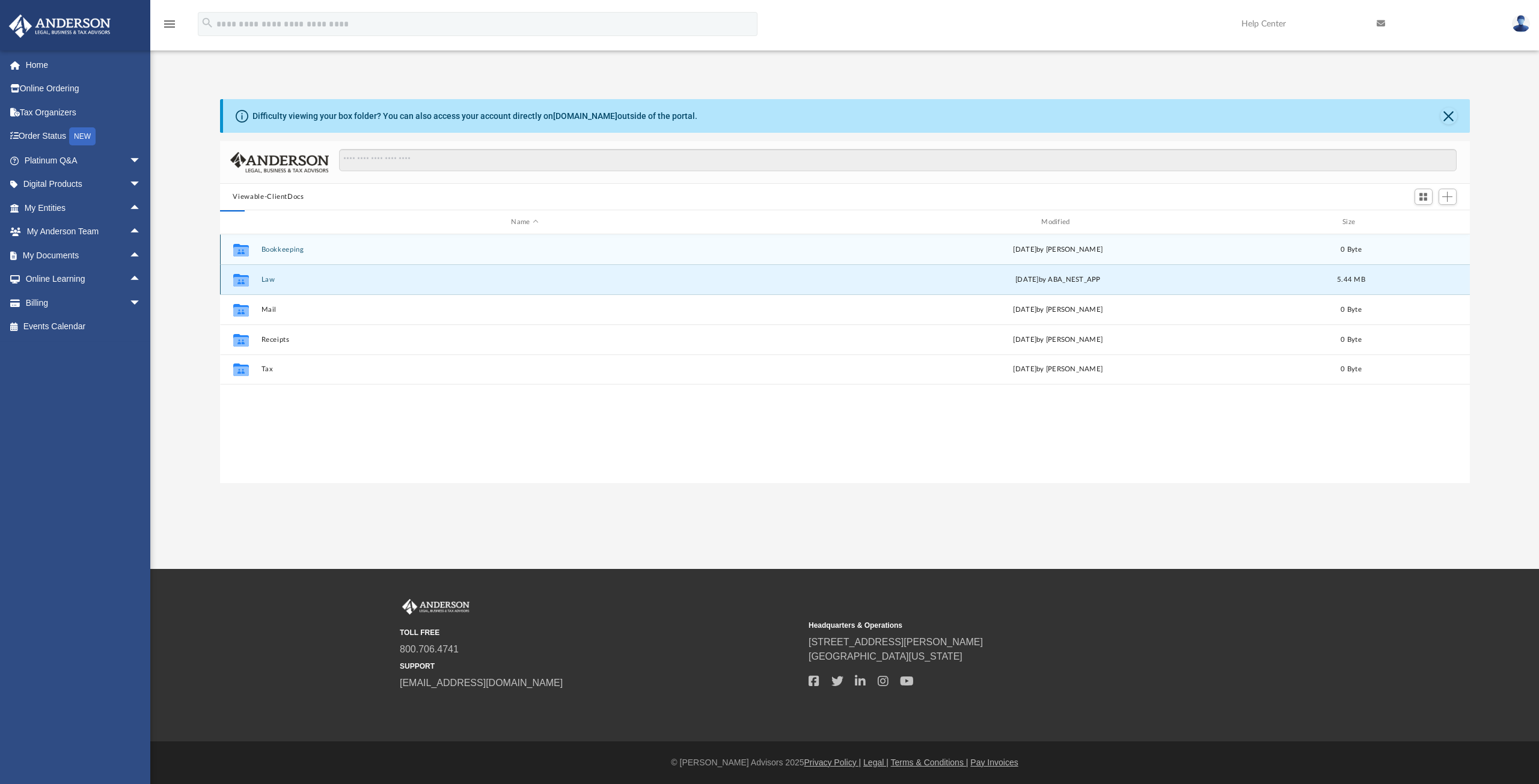
click at [354, 279] on button "Law" at bounding box center [525, 280] width 528 height 8
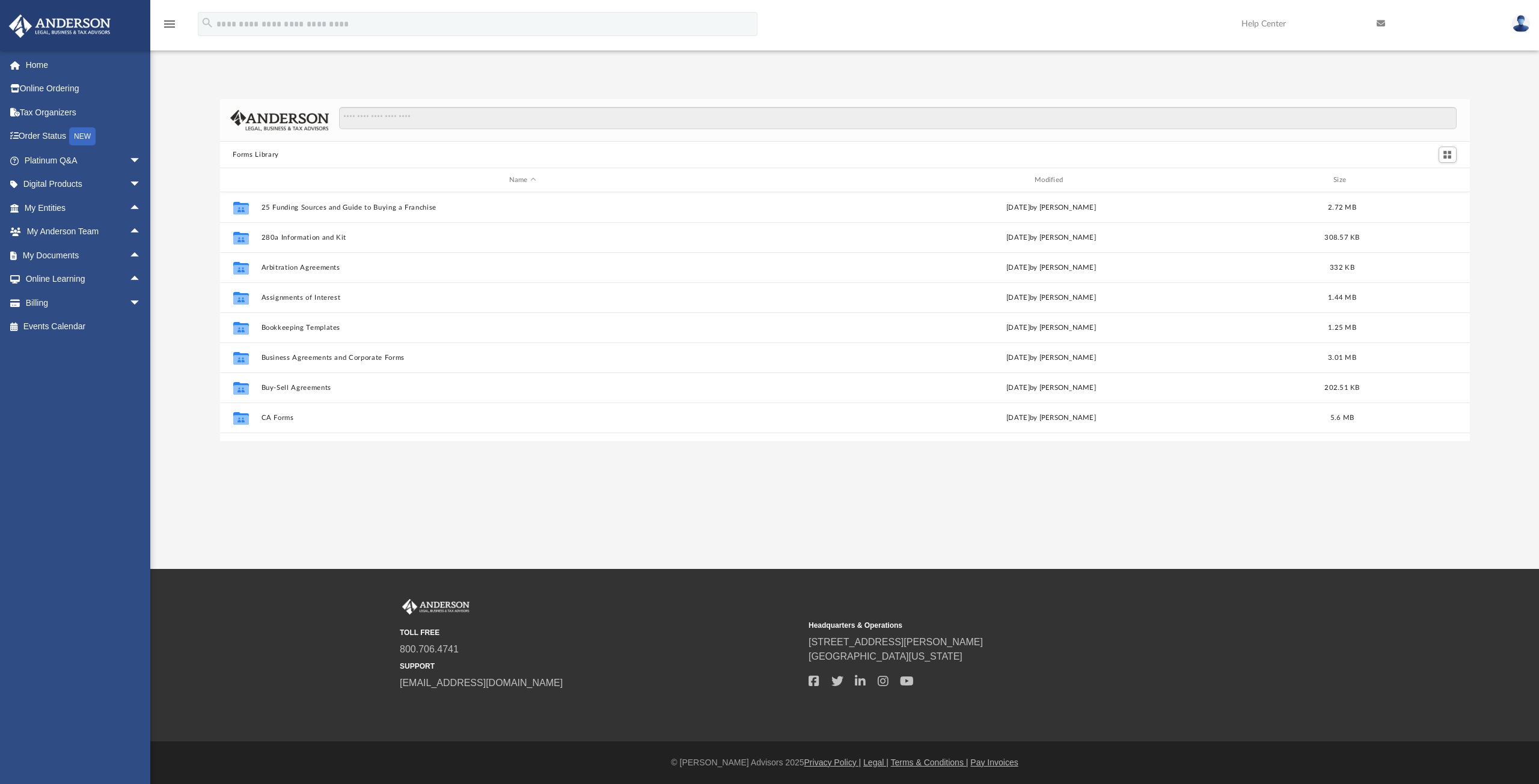
scroll to position [264, 1241]
click at [71, 256] on link "My Documents arrow_drop_up" at bounding box center [84, 255] width 151 height 24
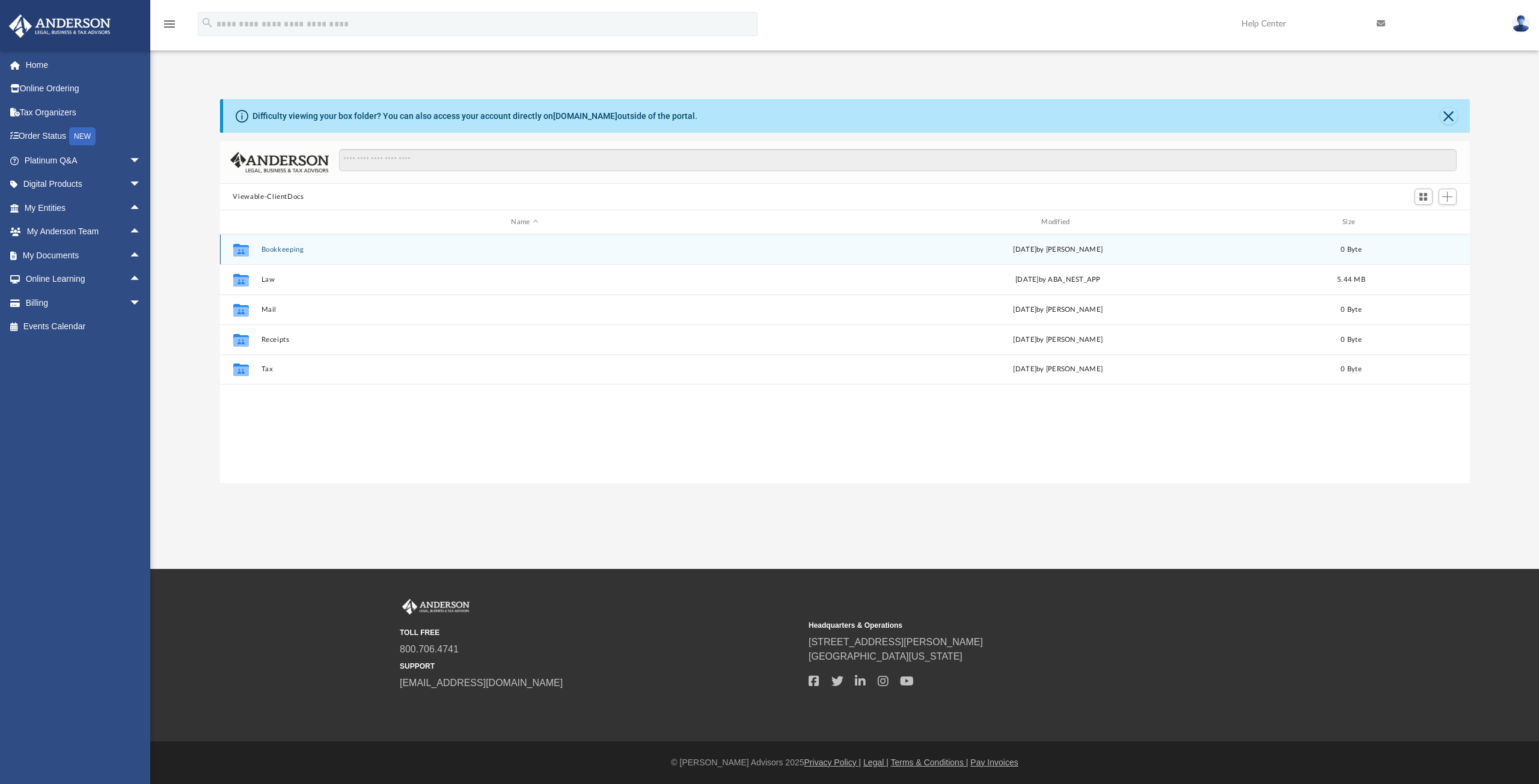
scroll to position [264, 1241]
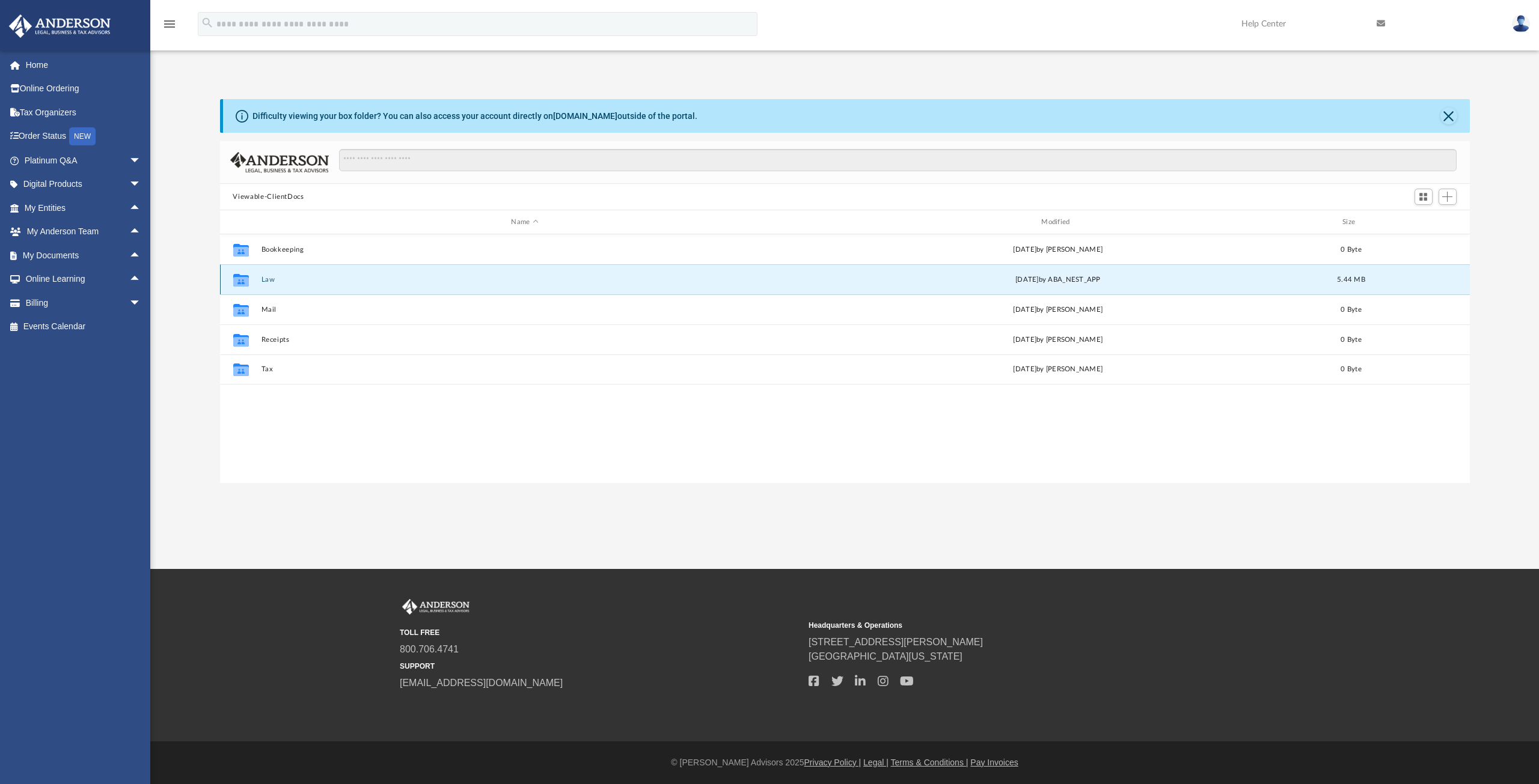
click at [316, 283] on button "Law" at bounding box center [525, 280] width 528 height 8
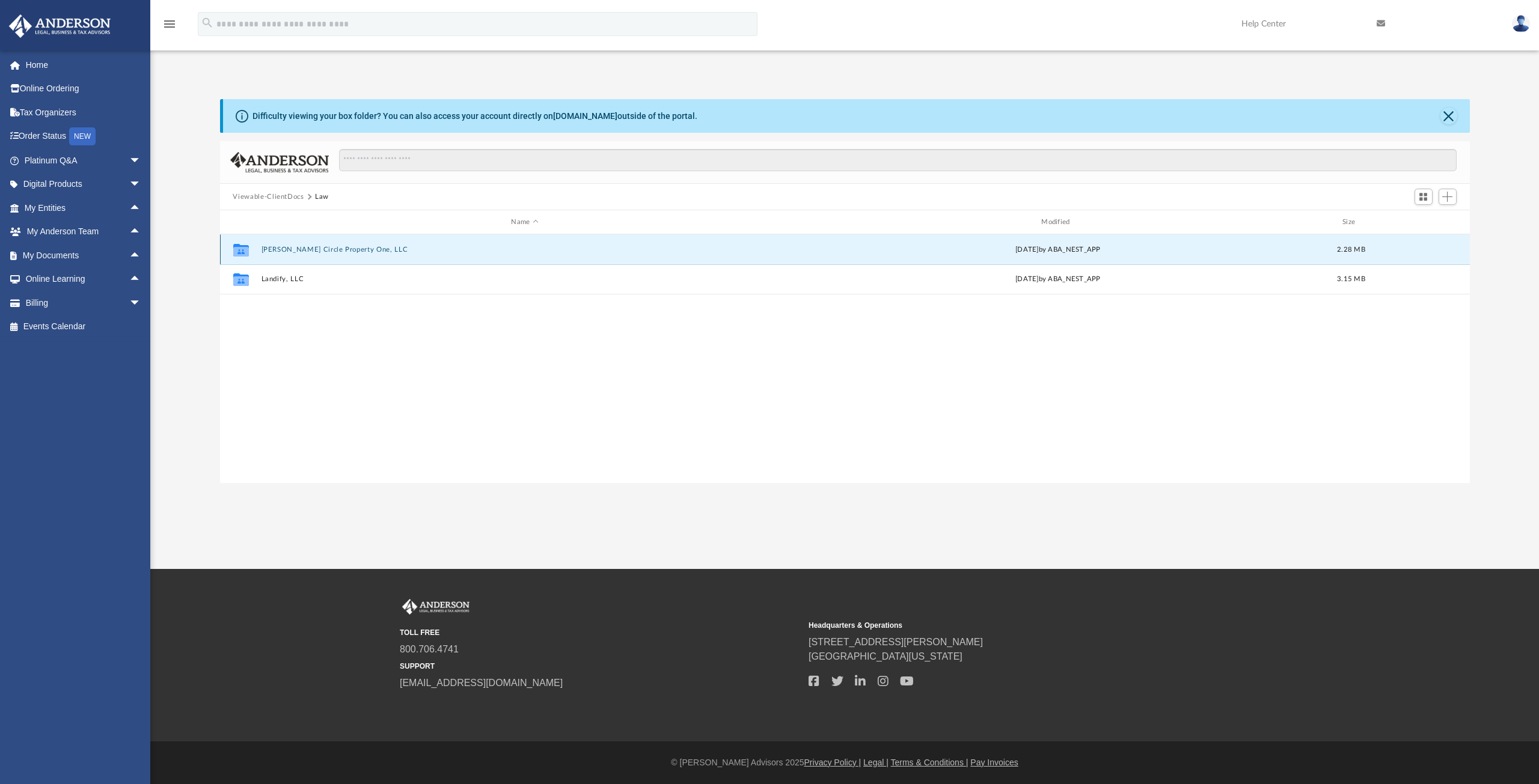
click at [299, 246] on button "[PERSON_NAME] Circle Property One, LLC" at bounding box center [525, 249] width 528 height 8
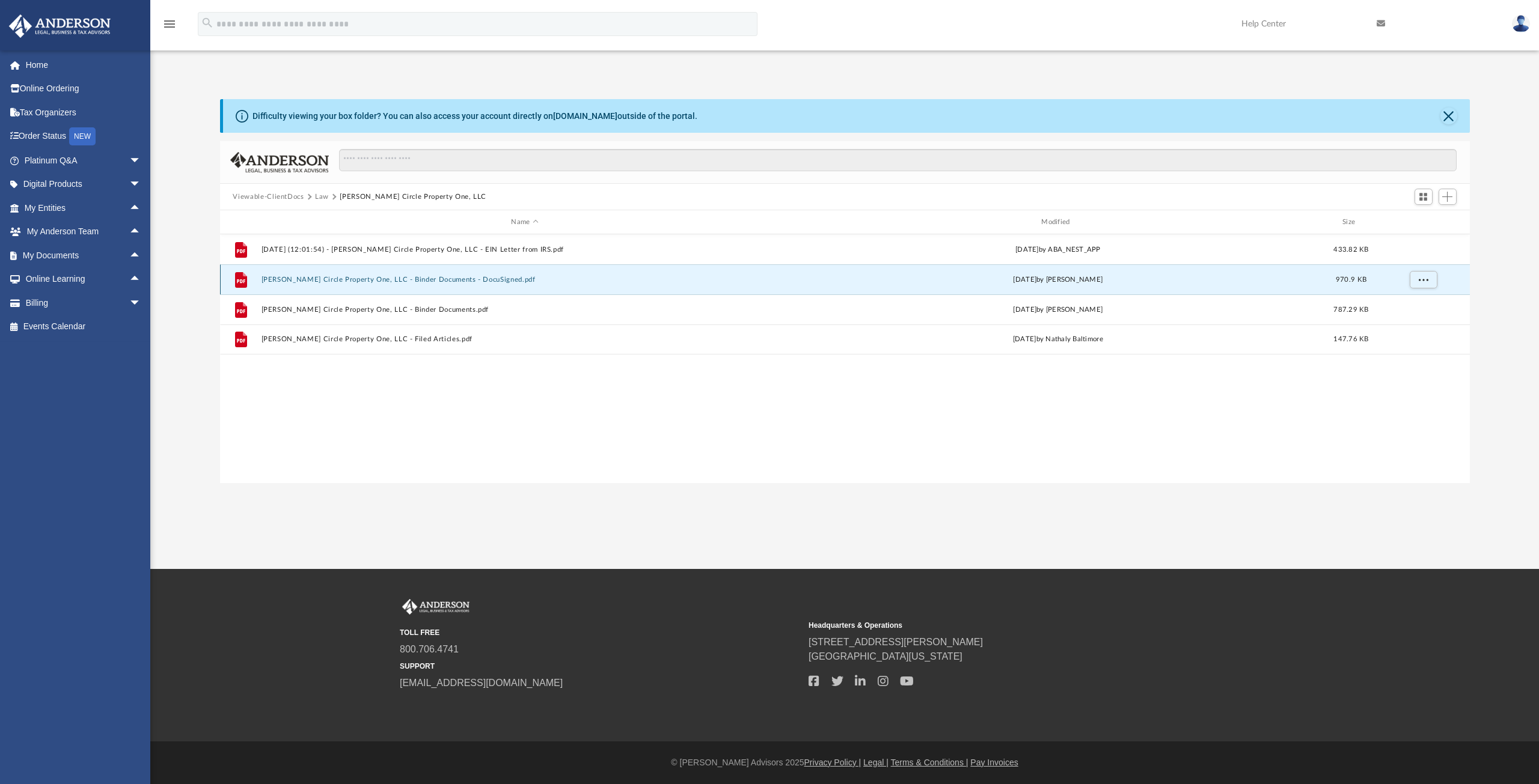
click at [422, 281] on button "[PERSON_NAME] Circle Property One, LLC - Binder Documents - DocuSigned.pdf" at bounding box center [525, 280] width 528 height 8
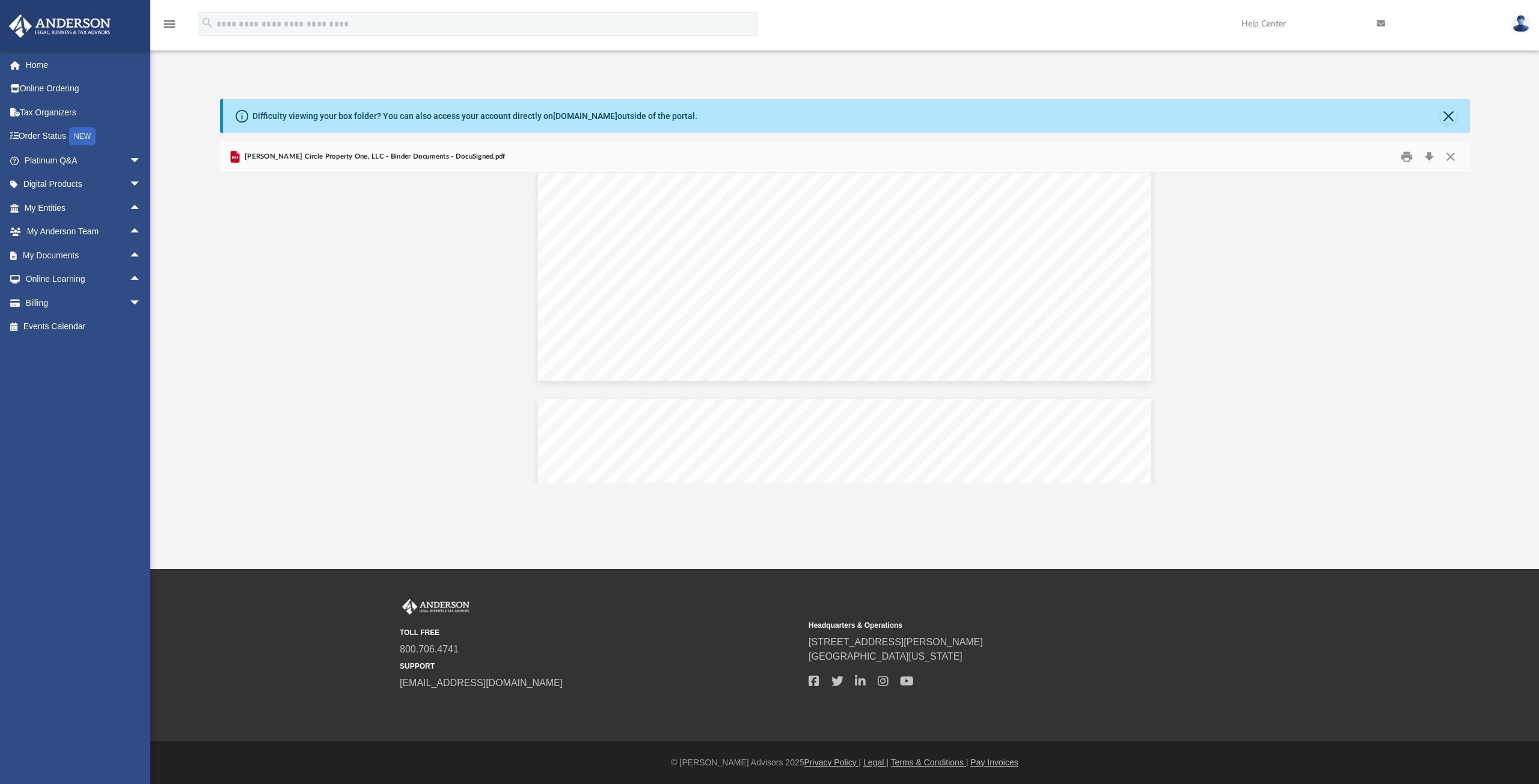
scroll to position [16046, 0]
click at [1428, 161] on button "Download" at bounding box center [1429, 156] width 22 height 18
